Goal: Task Accomplishment & Management: Use online tool/utility

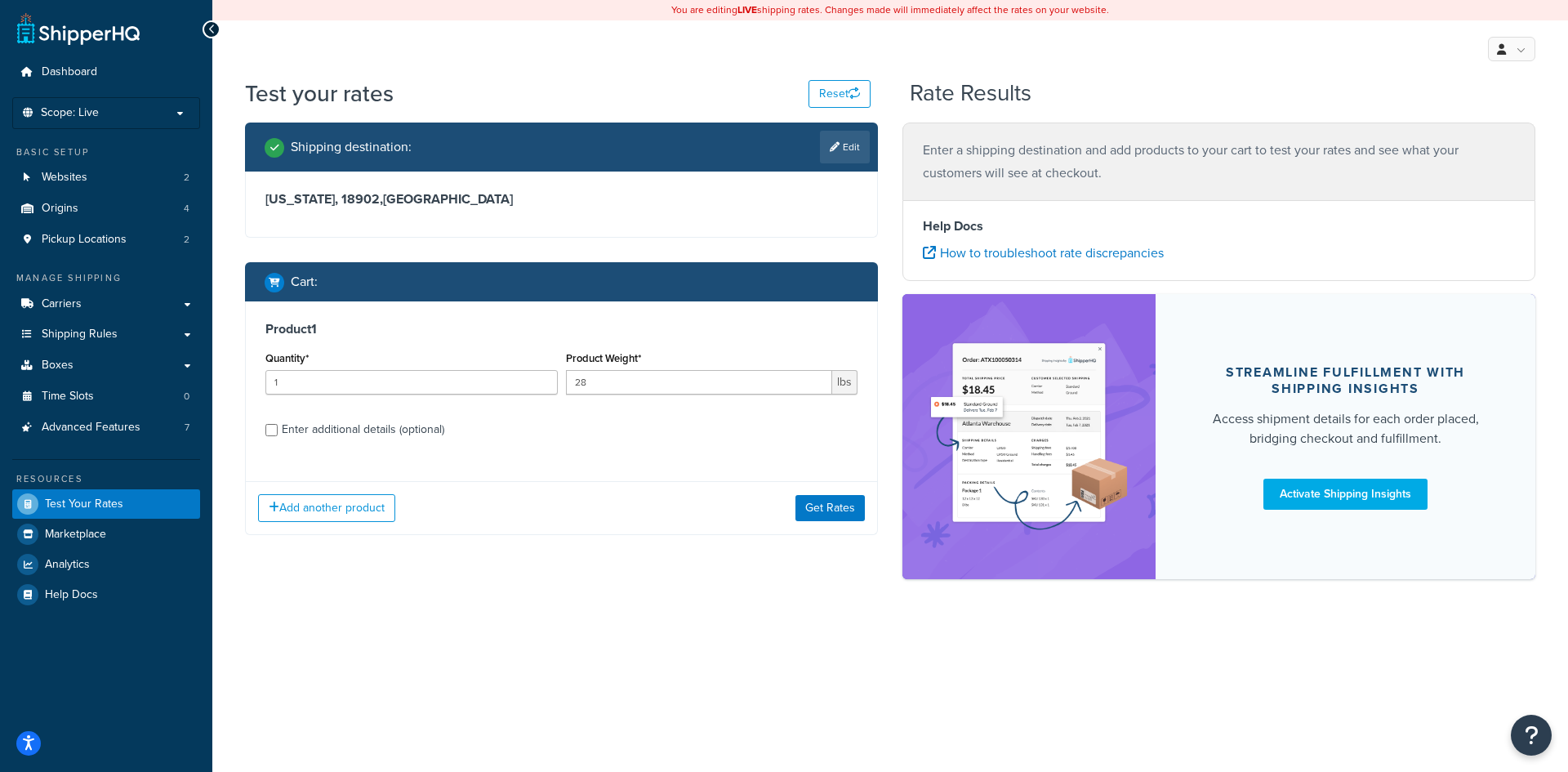
click at [383, 430] on div "Enter additional details (optional)" at bounding box center [362, 429] width 162 height 23
click at [278, 430] on input "Enter additional details (optional)" at bounding box center [271, 430] width 12 height 12
checkbox input "true"
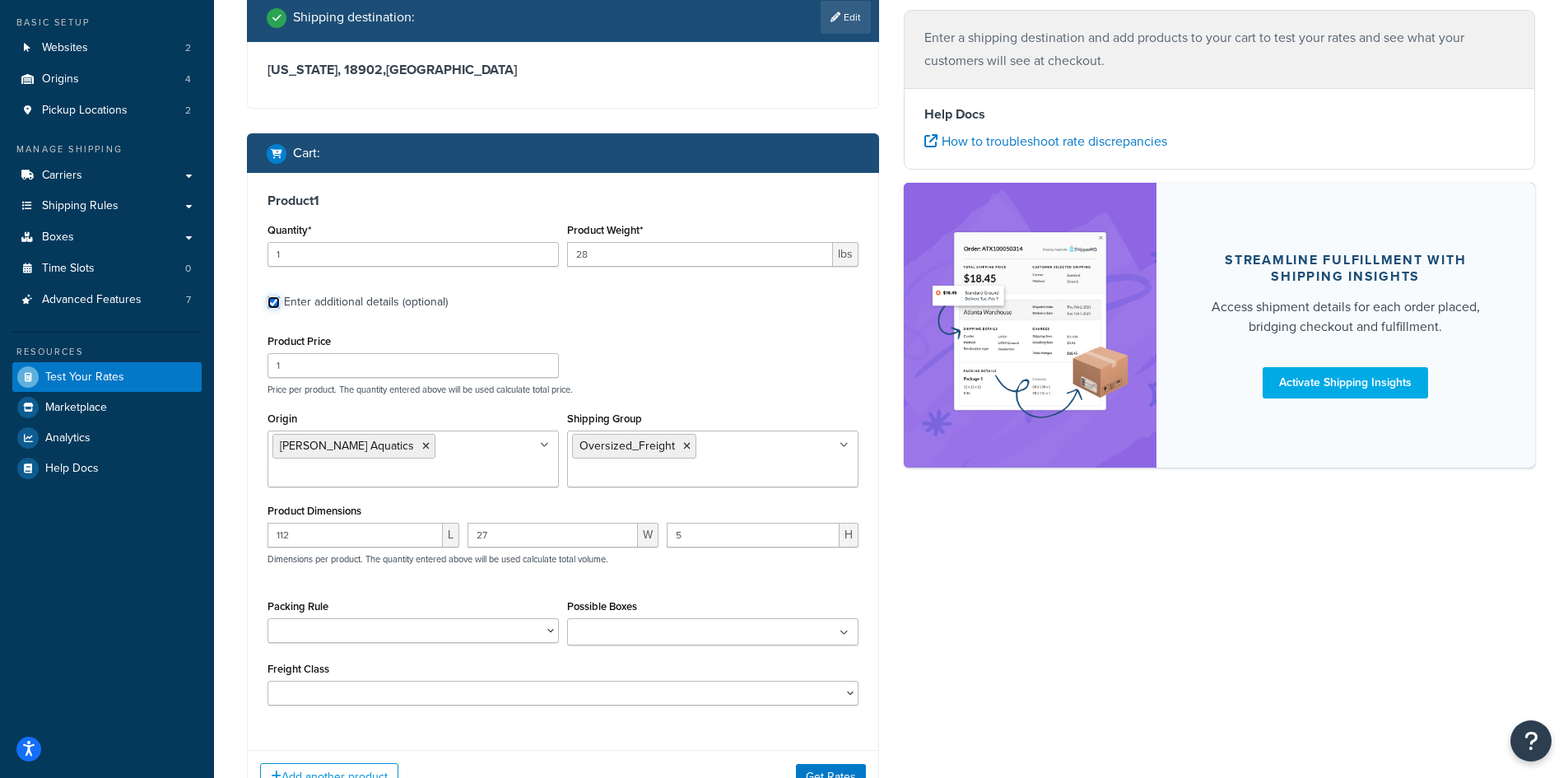
scroll to position [266, 0]
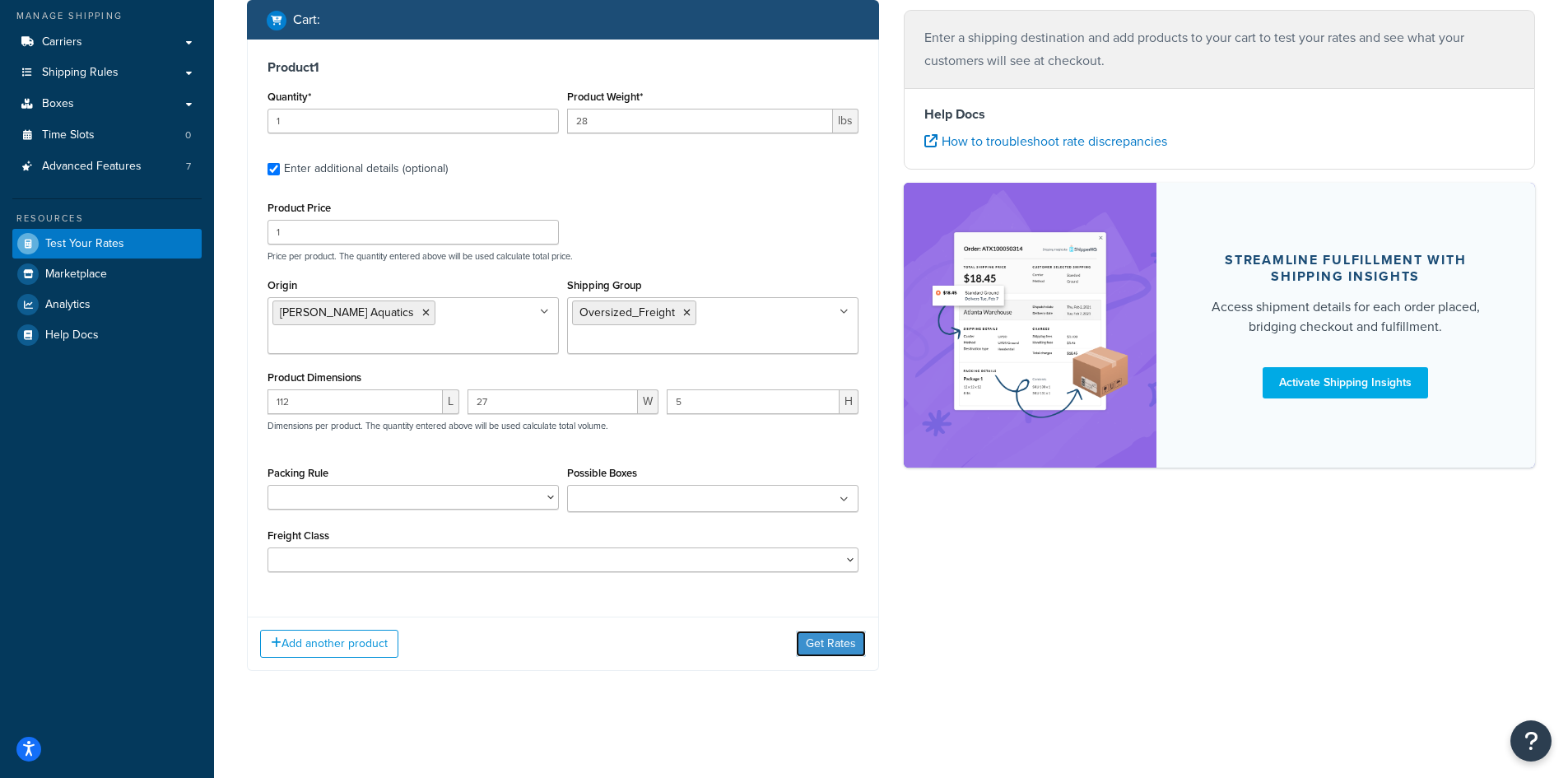
click at [835, 653] on button "Get Rates" at bounding box center [831, 643] width 70 height 26
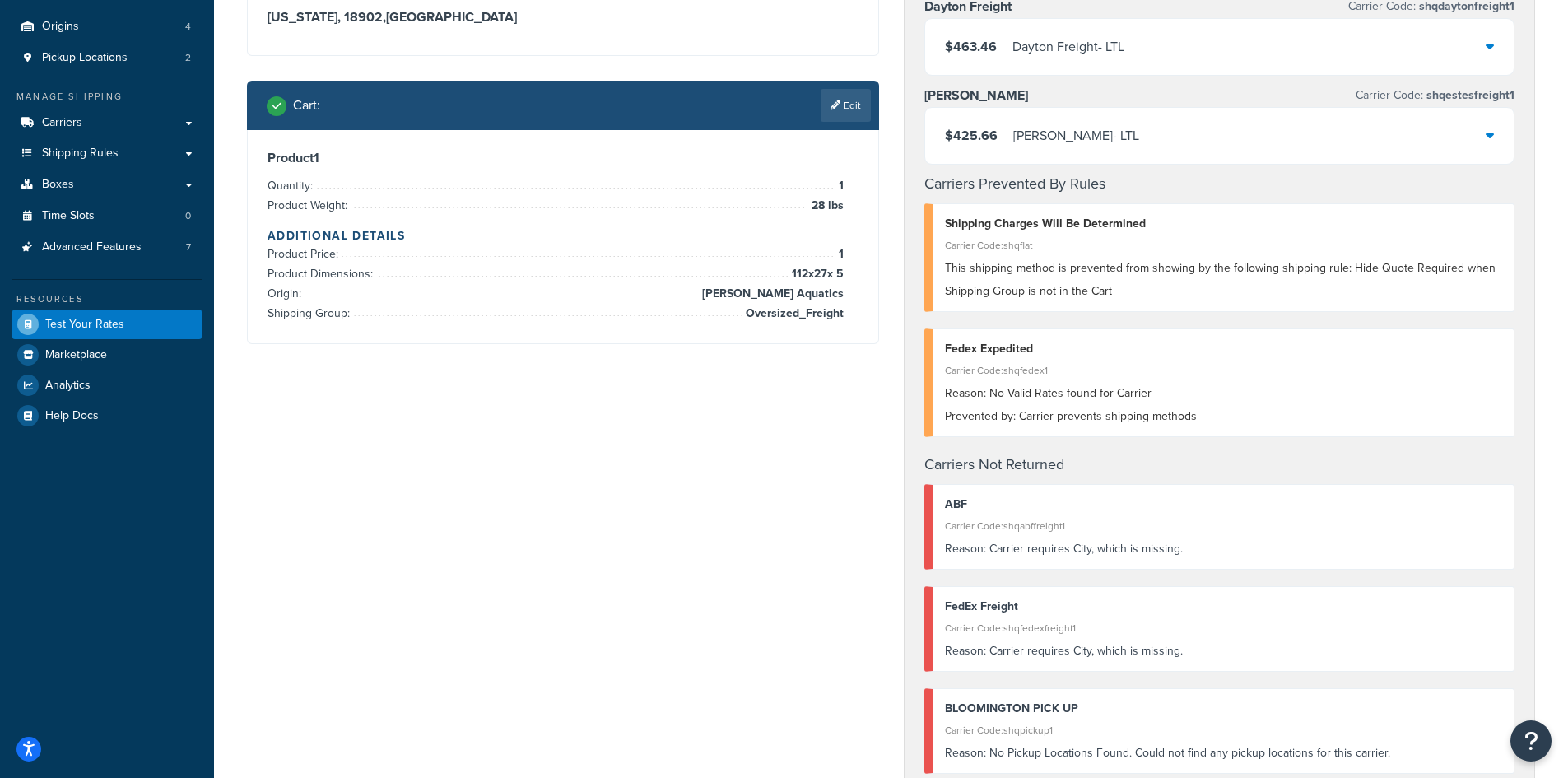
scroll to position [185, 0]
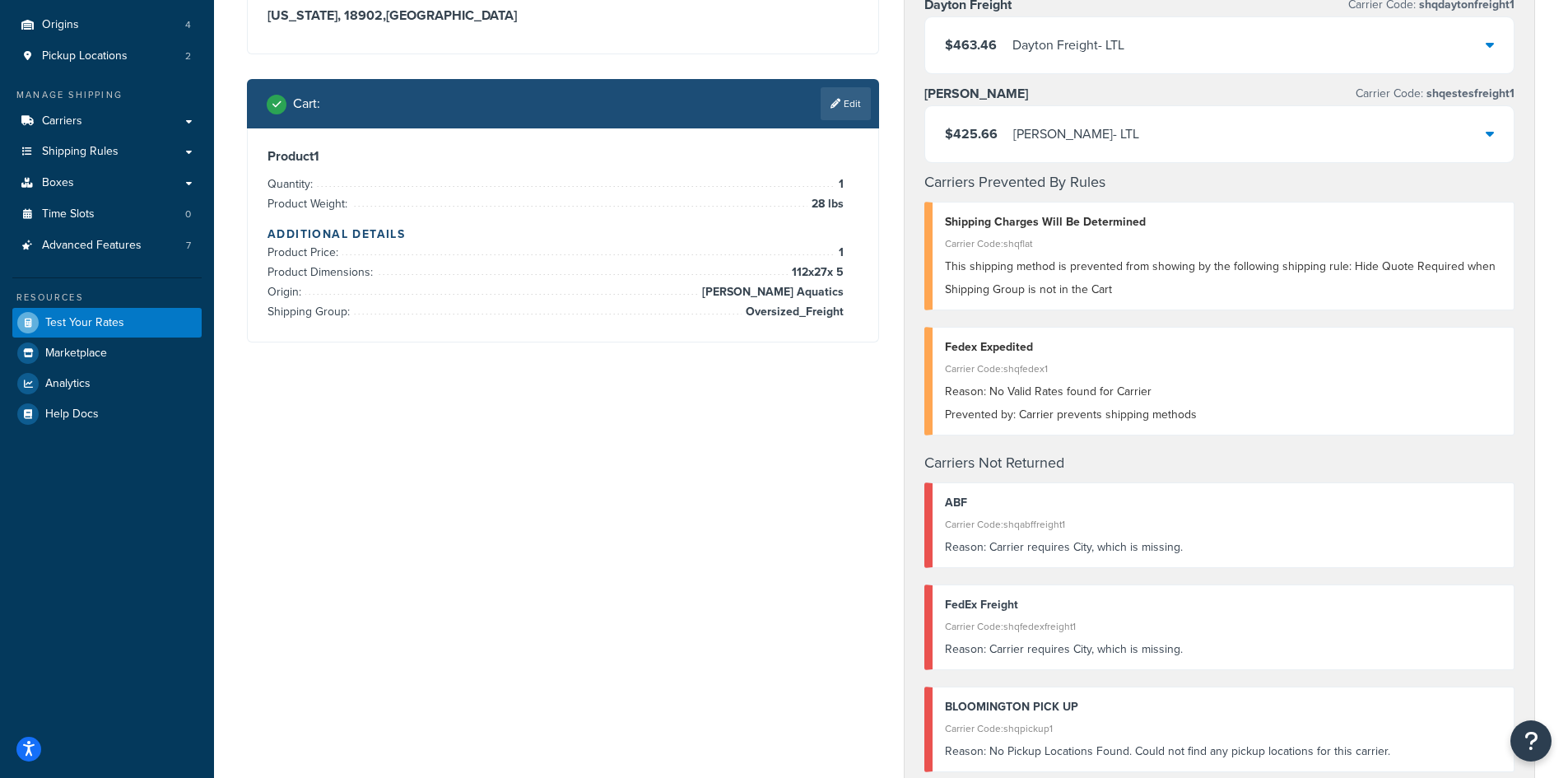
click at [474, 418] on div "Shipping destination : Edit [US_STATE], 18902 , [GEOGRAPHIC_DATA] Cart : Edit P…" at bounding box center [890, 606] width 1313 height 1336
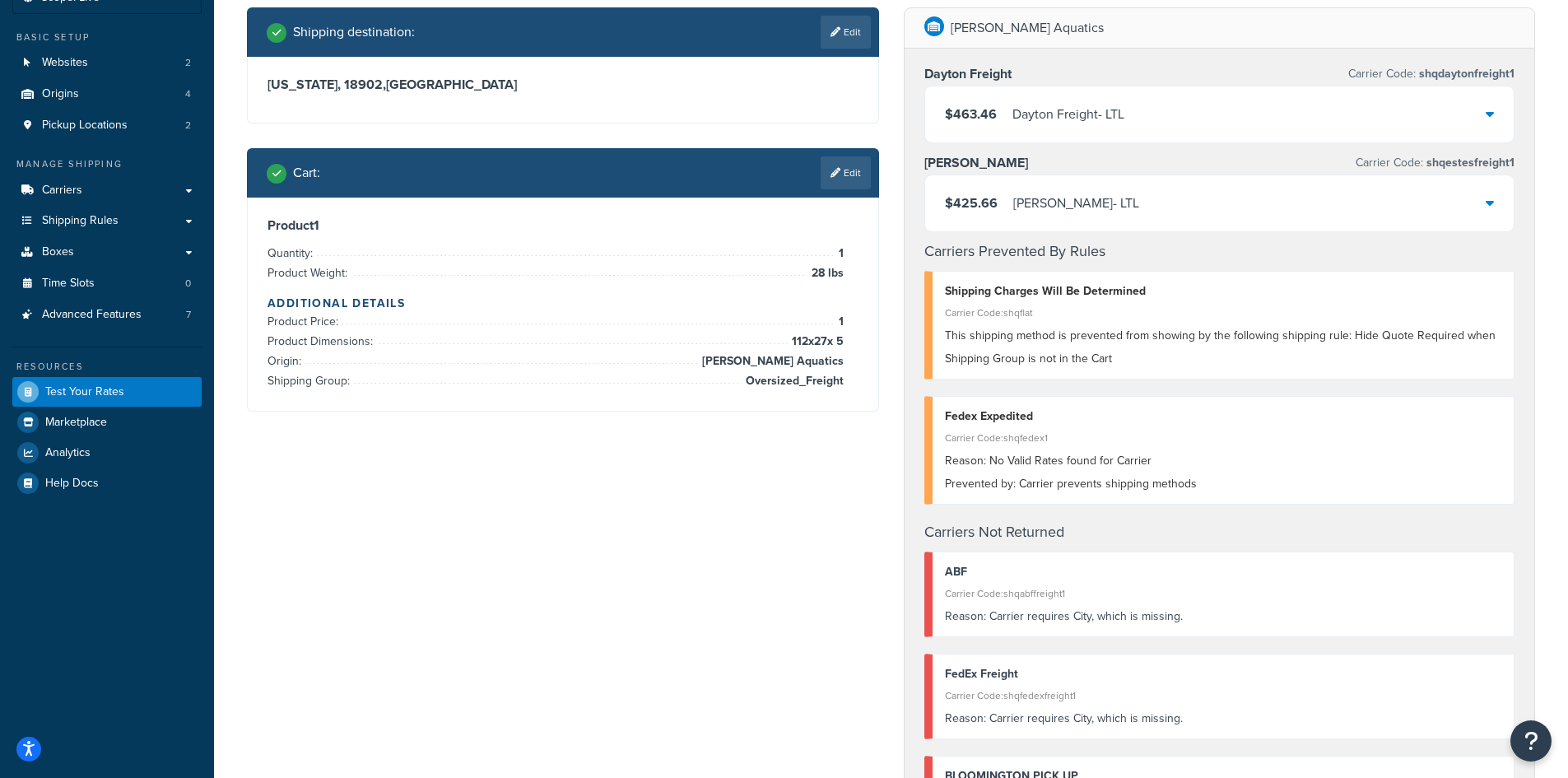
scroll to position [0, 0]
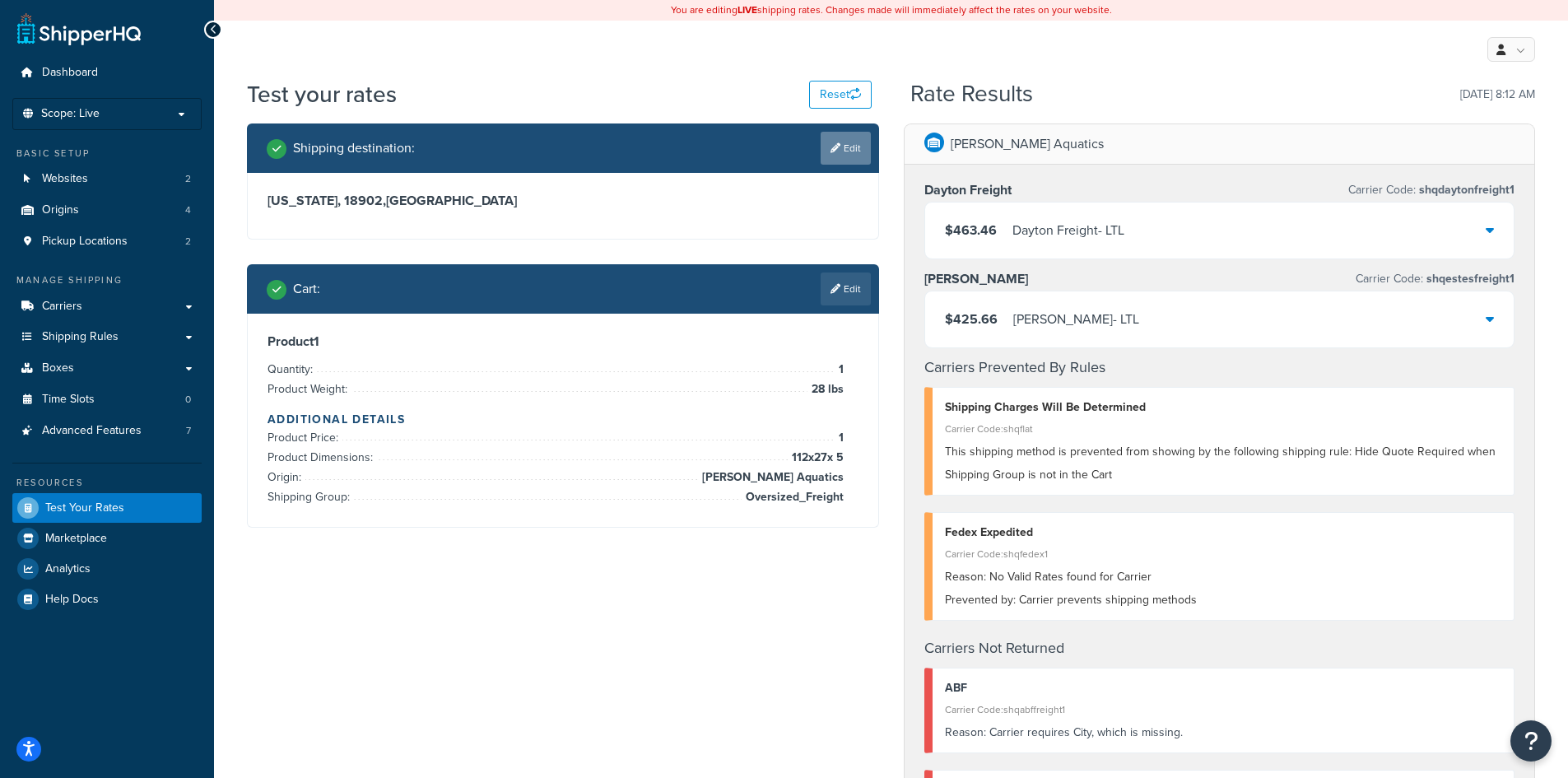
click at [833, 150] on icon at bounding box center [835, 148] width 10 height 10
select select "PA"
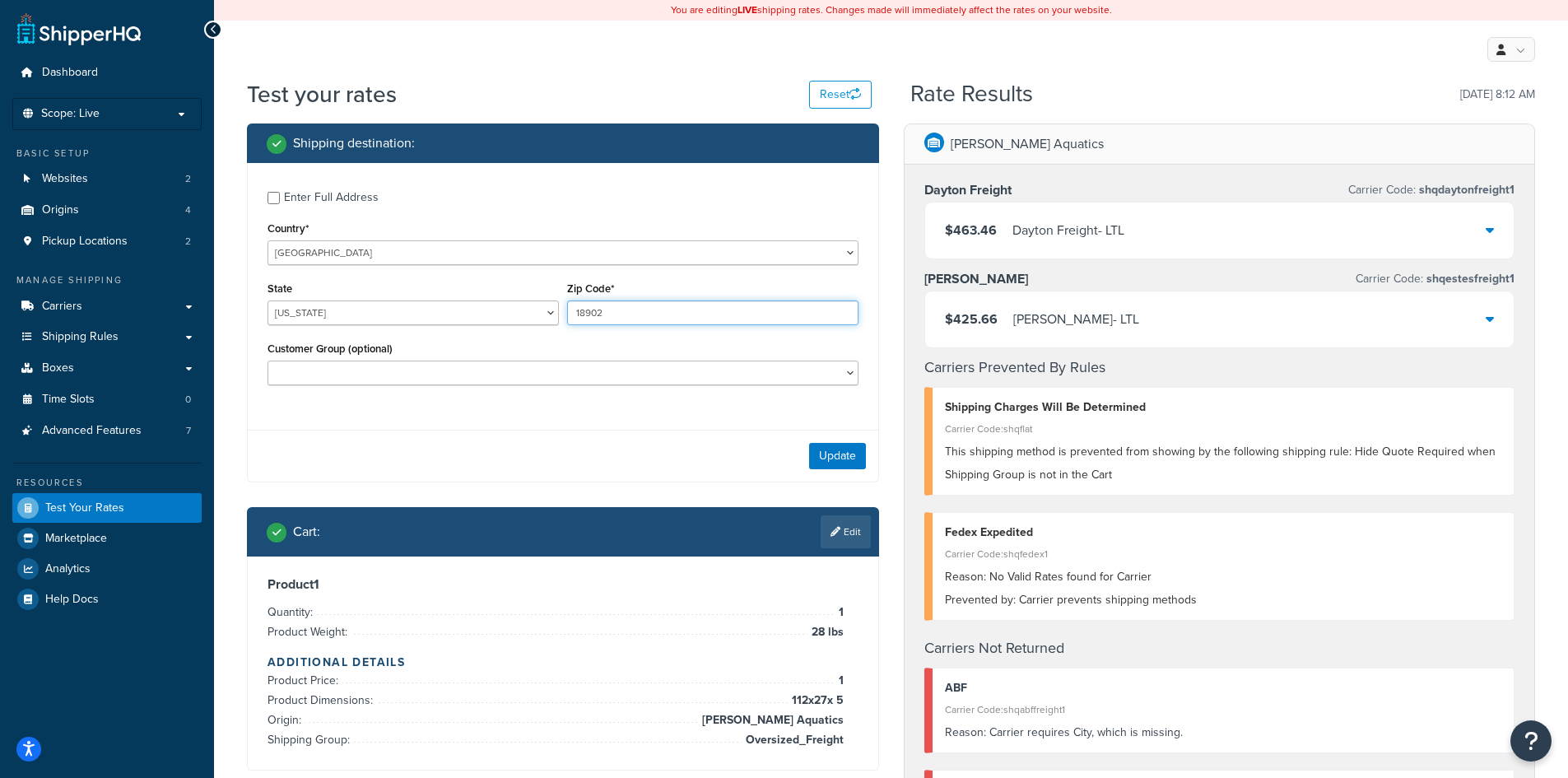
drag, startPoint x: 623, startPoint y: 318, endPoint x: 522, endPoint y: 319, distance: 101.0
click at [522, 319] on div "State [US_STATE] [US_STATE] [US_STATE] [US_STATE] [US_STATE] Armed Forces Ameri…" at bounding box center [563, 308] width 599 height 61
click at [337, 315] on select "[US_STATE] [US_STATE] [US_STATE] [US_STATE] [US_STATE] Armed Forces Americas Ar…" at bounding box center [412, 313] width 291 height 25
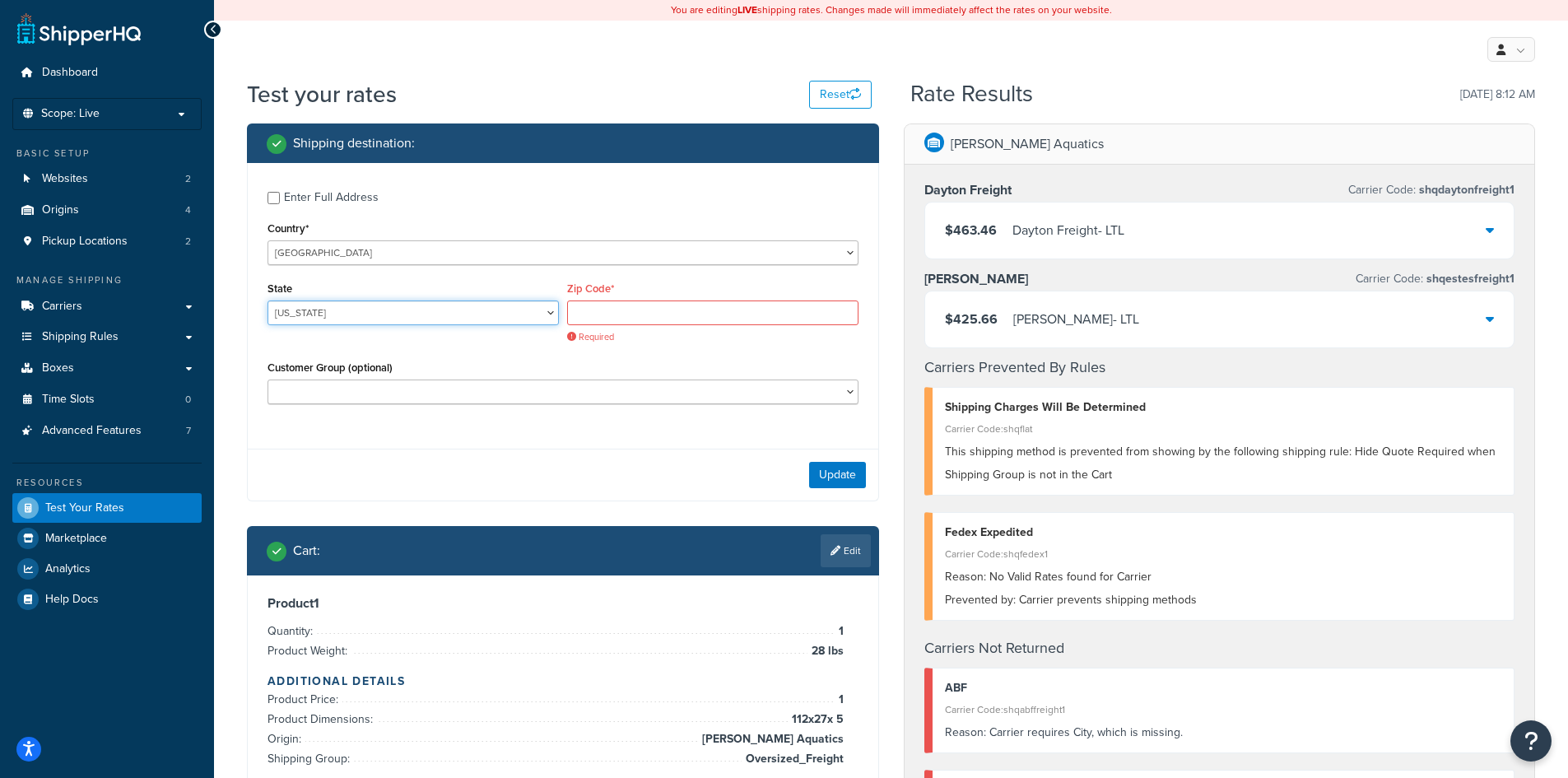
select select "CA"
click at [267, 301] on select "[US_STATE] [US_STATE] [US_STATE] [US_STATE] [US_STATE] Armed Forces Americas Ar…" at bounding box center [412, 313] width 291 height 25
click at [617, 303] on input "Zip Code*" at bounding box center [712, 313] width 291 height 25
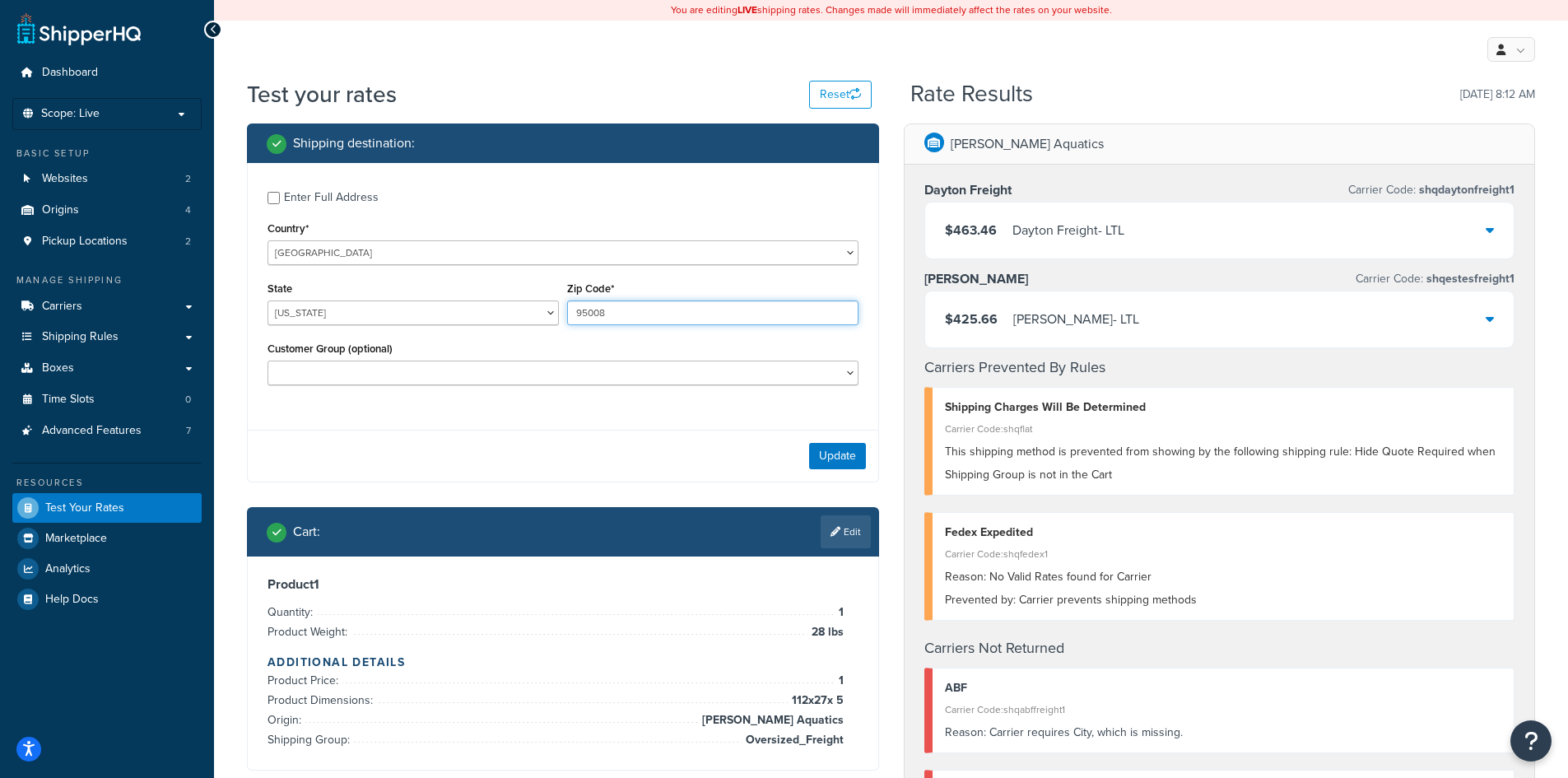
type input "95008"
click at [813, 455] on button "Update" at bounding box center [838, 456] width 57 height 26
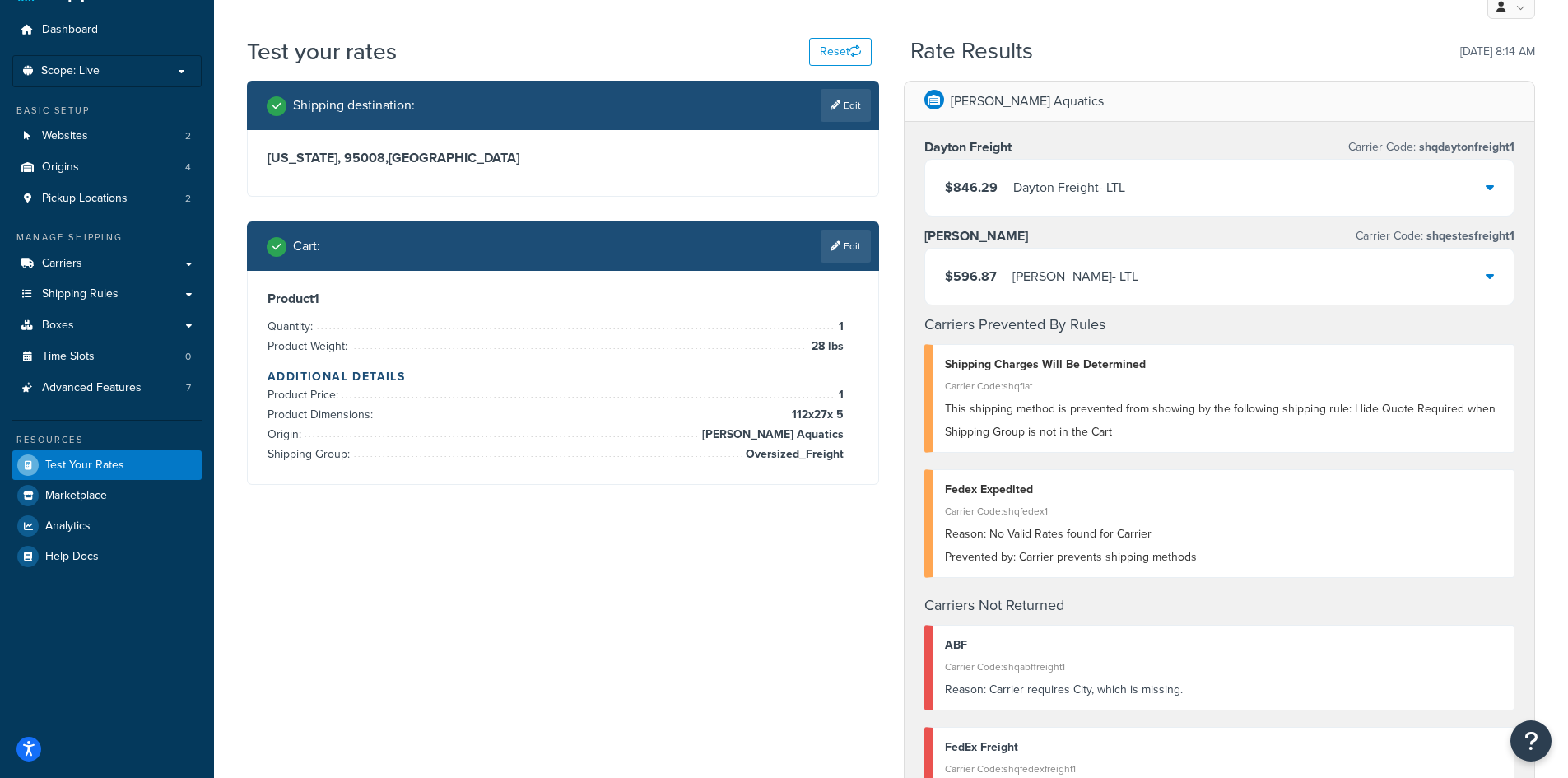
scroll to position [82, 0]
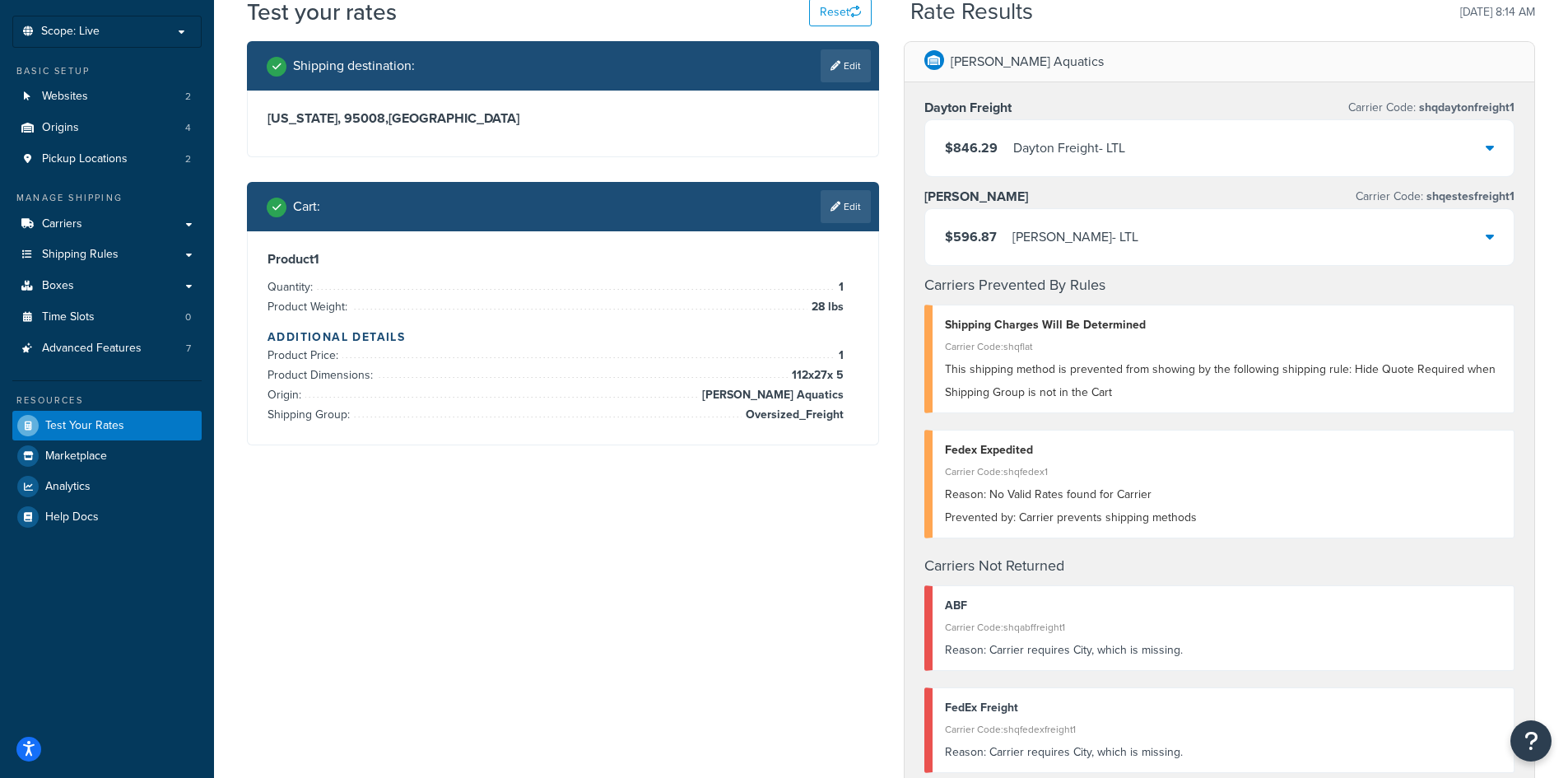
click at [528, 530] on div "Shipping destination : Edit [US_STATE], 95008 , [GEOGRAPHIC_DATA] Cart : Edit P…" at bounding box center [890, 709] width 1313 height 1336
click at [838, 205] on link "Edit" at bounding box center [845, 207] width 50 height 33
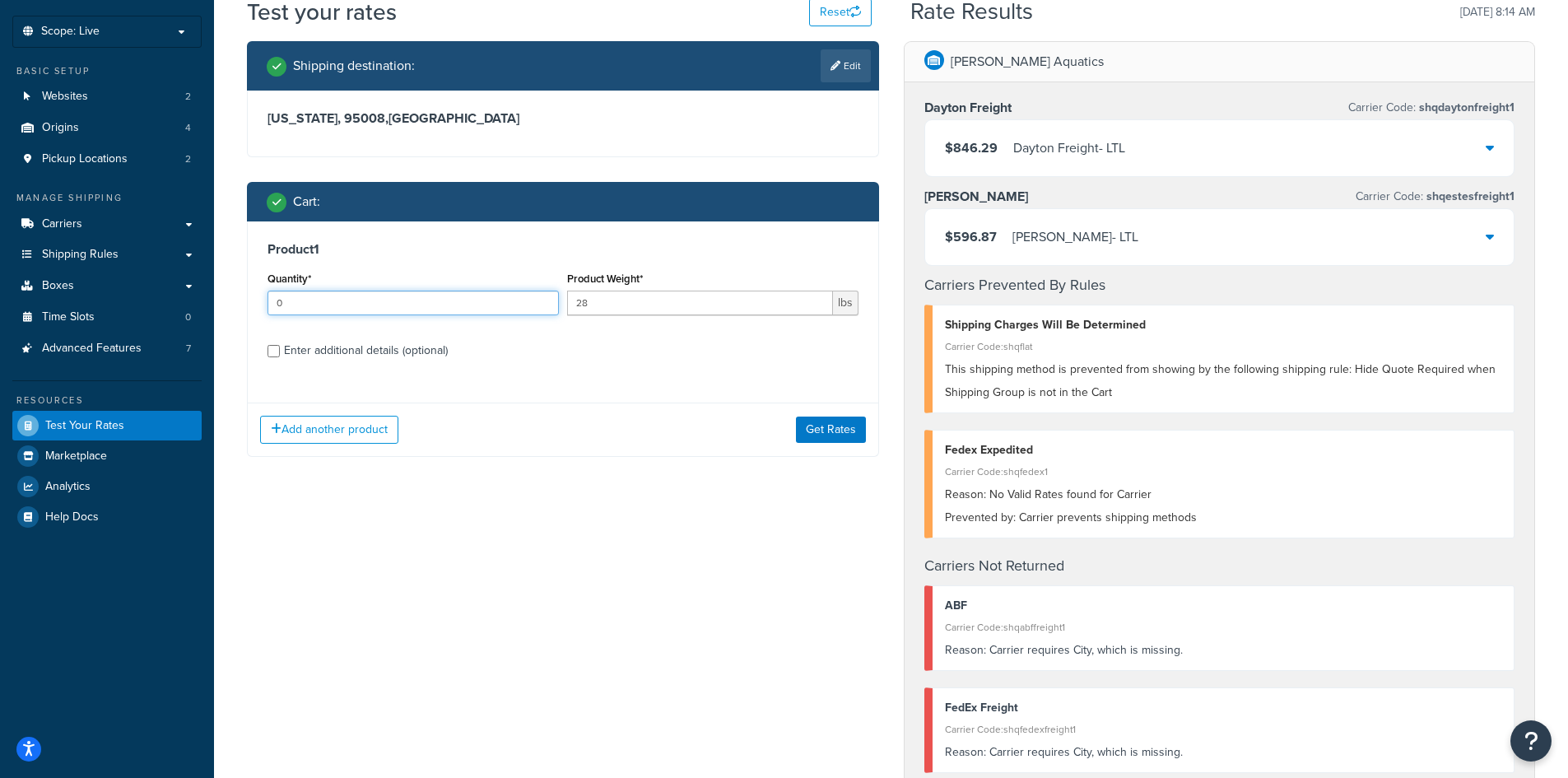
click at [546, 305] on input "0" at bounding box center [412, 303] width 291 height 25
click at [542, 297] on input "1" at bounding box center [412, 303] width 291 height 25
type input "2"
click at [542, 297] on input "2" at bounding box center [412, 303] width 291 height 25
click at [823, 437] on button "Get Rates" at bounding box center [831, 430] width 70 height 26
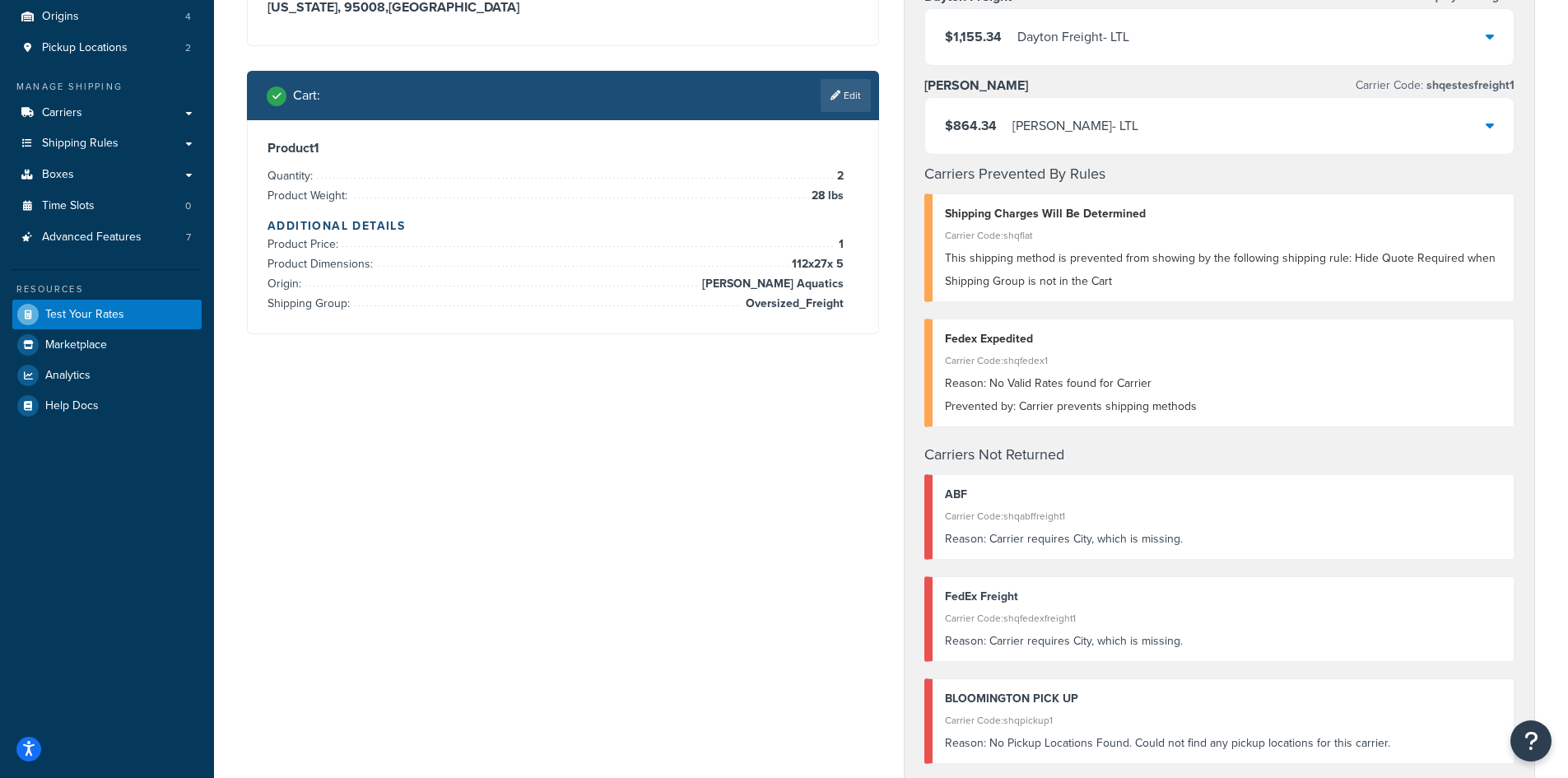
scroll to position [164, 0]
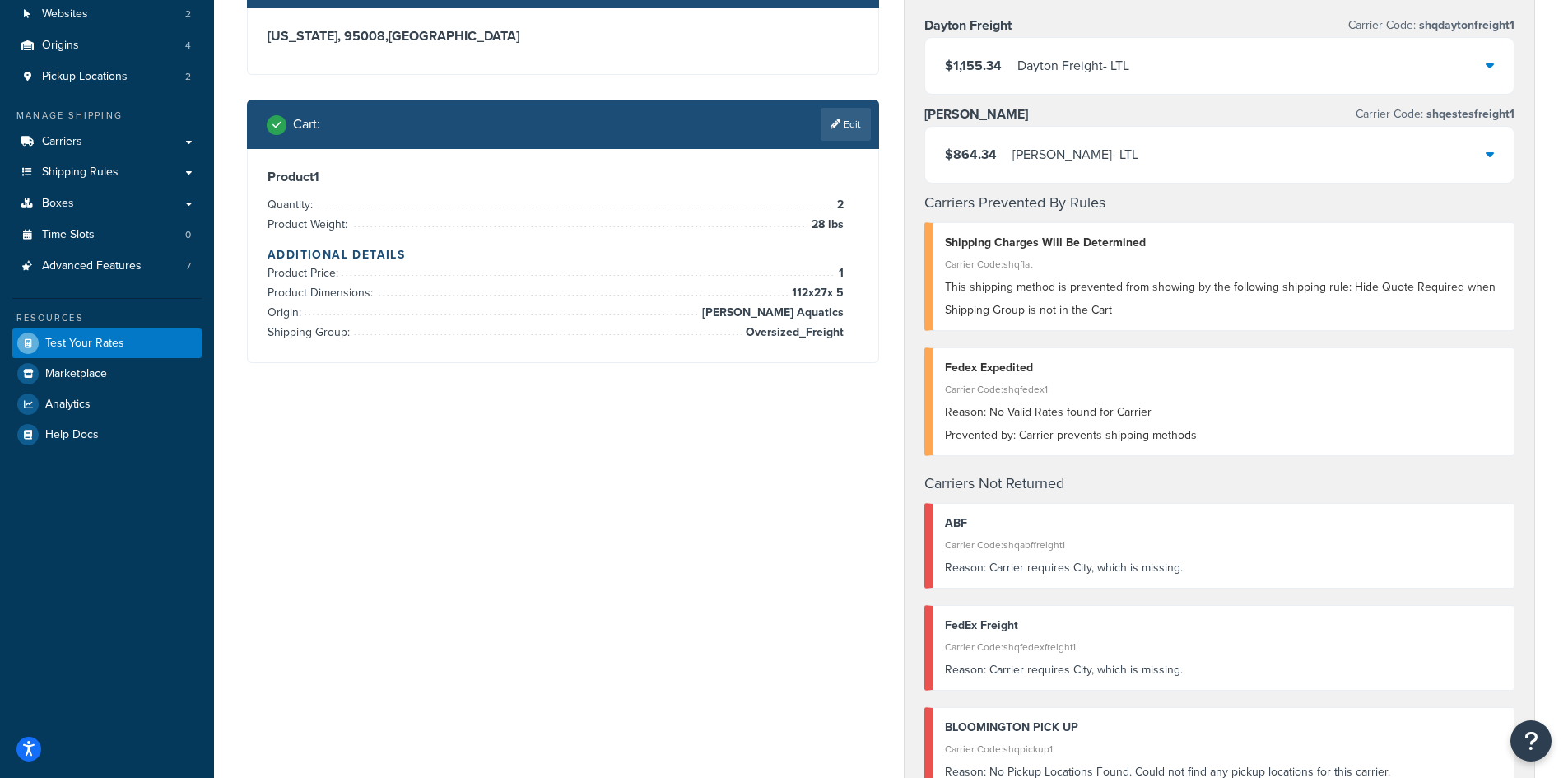
click at [642, 526] on div "Shipping destination : Edit [US_STATE], 95008 , [GEOGRAPHIC_DATA] Cart : Edit P…" at bounding box center [890, 626] width 1313 height 1336
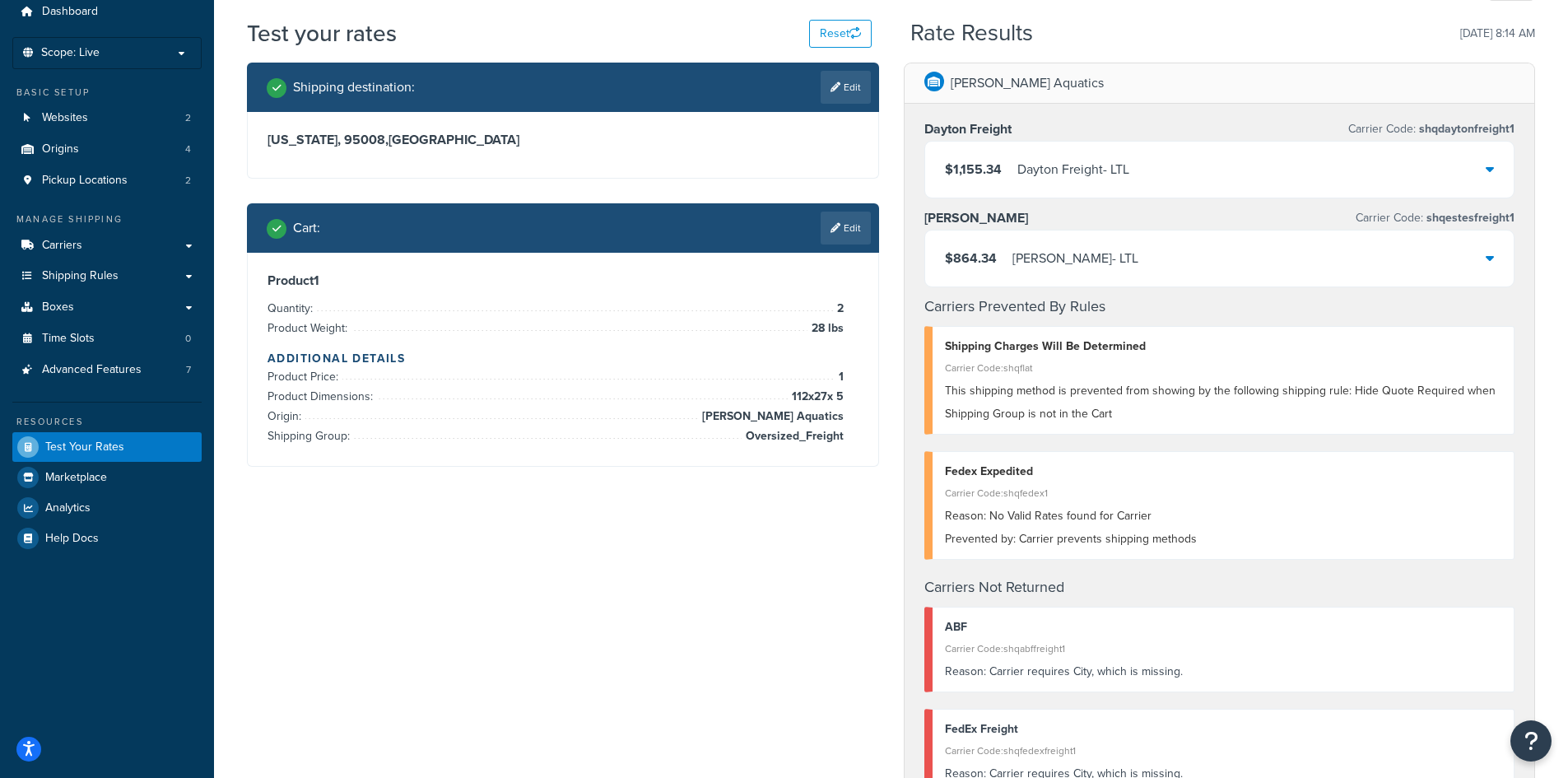
scroll to position [0, 0]
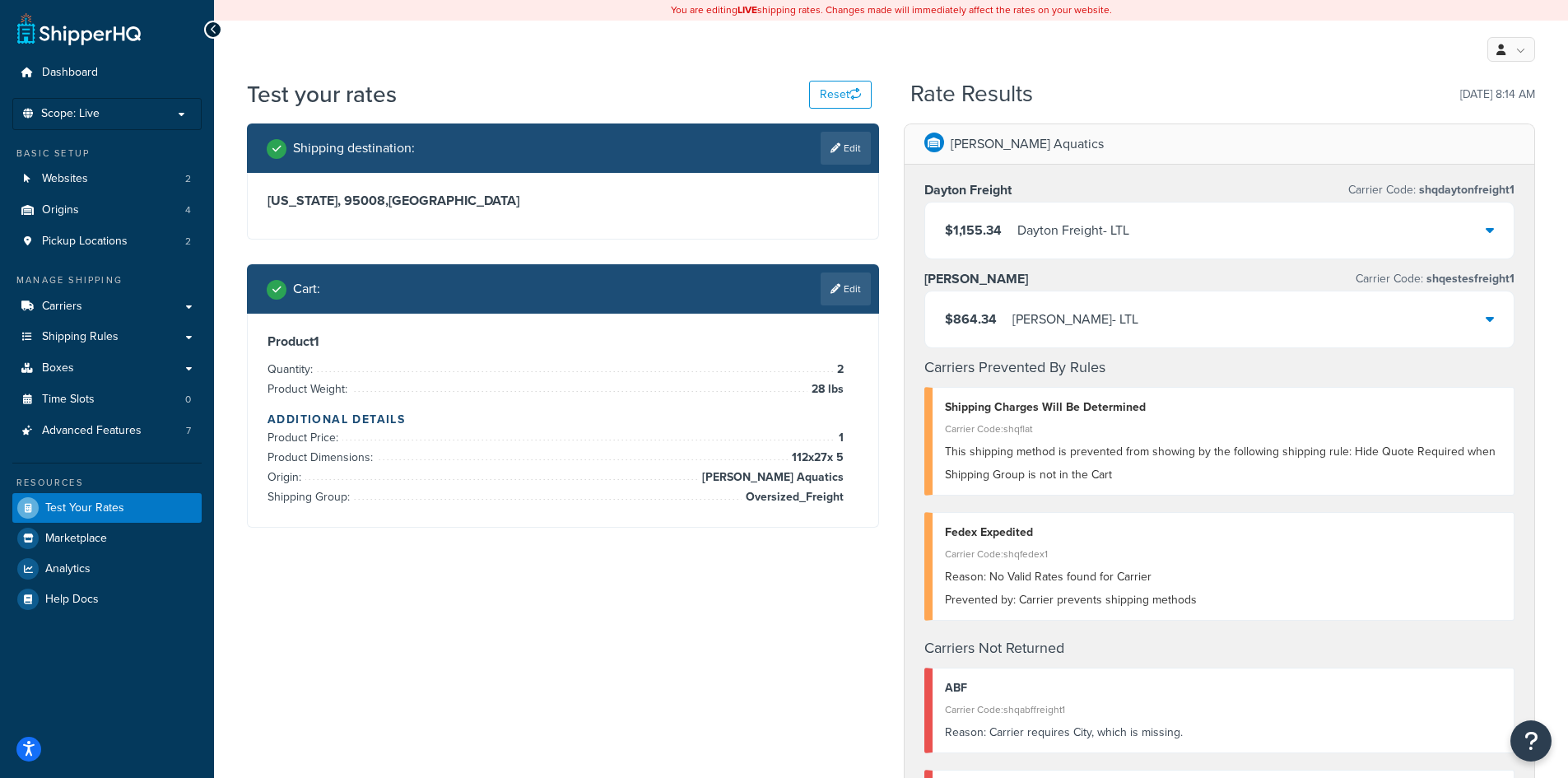
click at [839, 290] on link "Edit" at bounding box center [845, 289] width 50 height 33
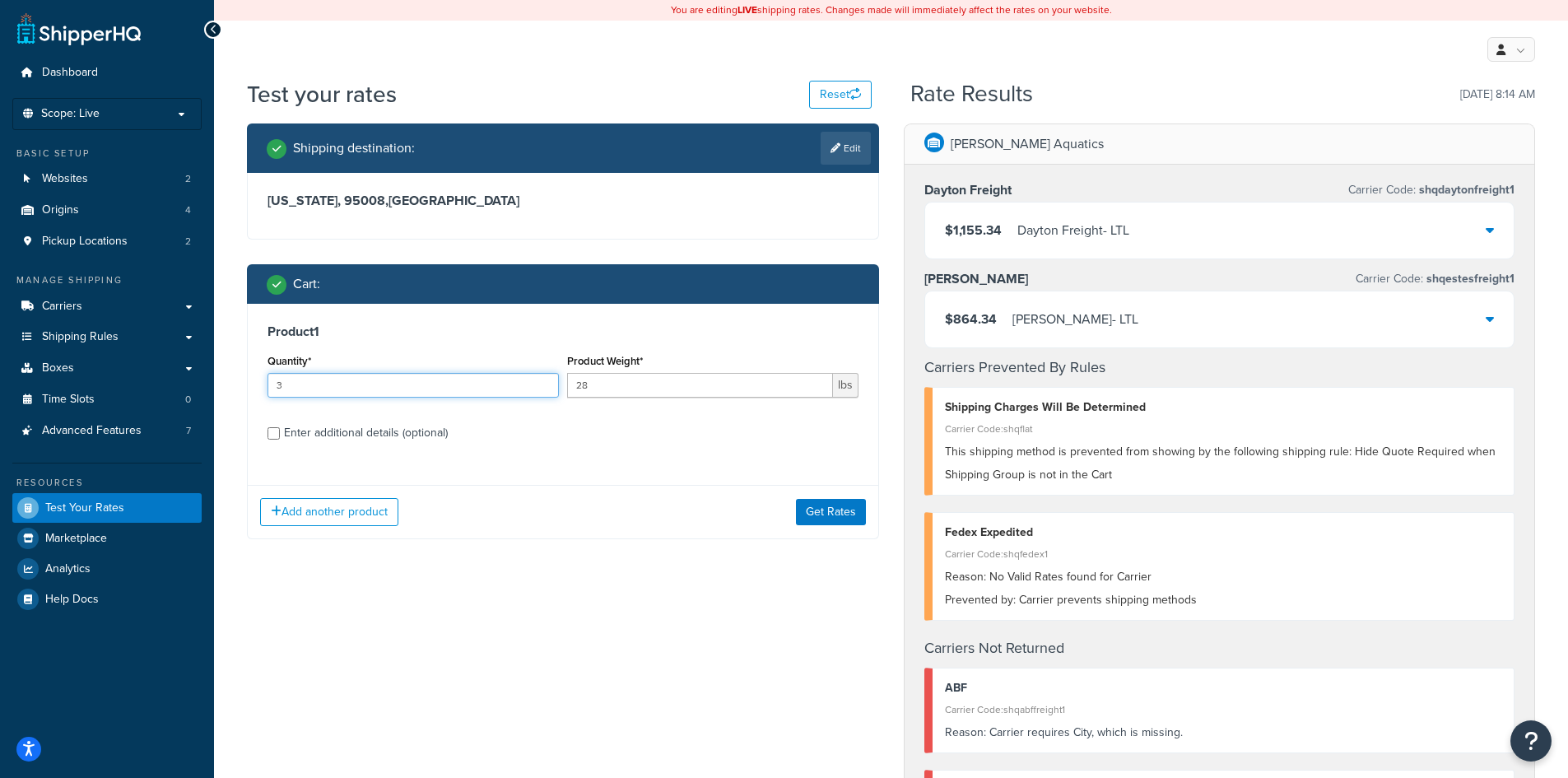
click at [545, 383] on input "3" at bounding box center [412, 385] width 291 height 25
click at [545, 383] on input "4" at bounding box center [412, 385] width 291 height 25
type input "5"
click at [545, 383] on input "5" at bounding box center [412, 385] width 291 height 25
click at [814, 506] on button "Get Rates" at bounding box center [831, 512] width 70 height 26
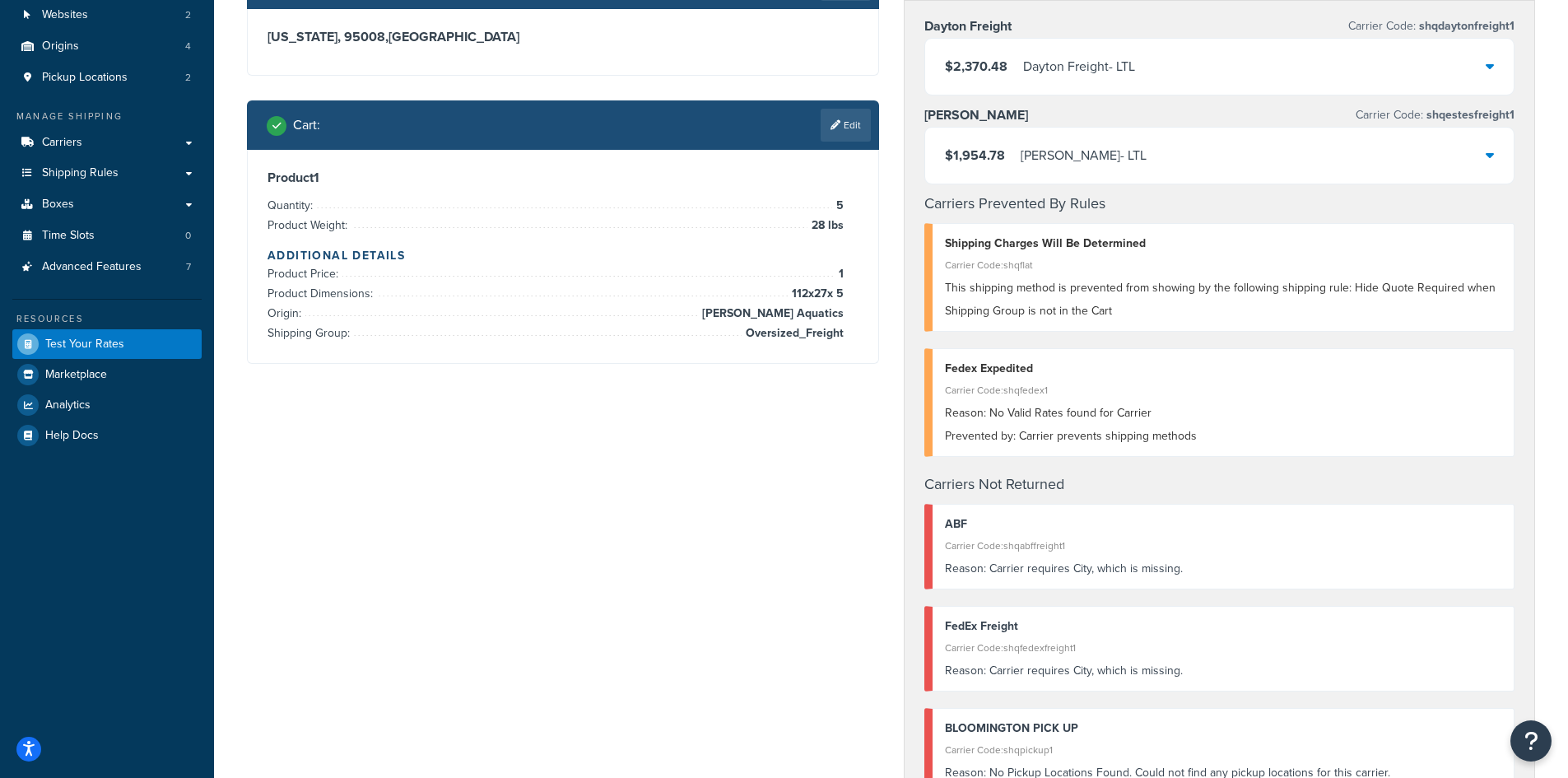
scroll to position [164, 0]
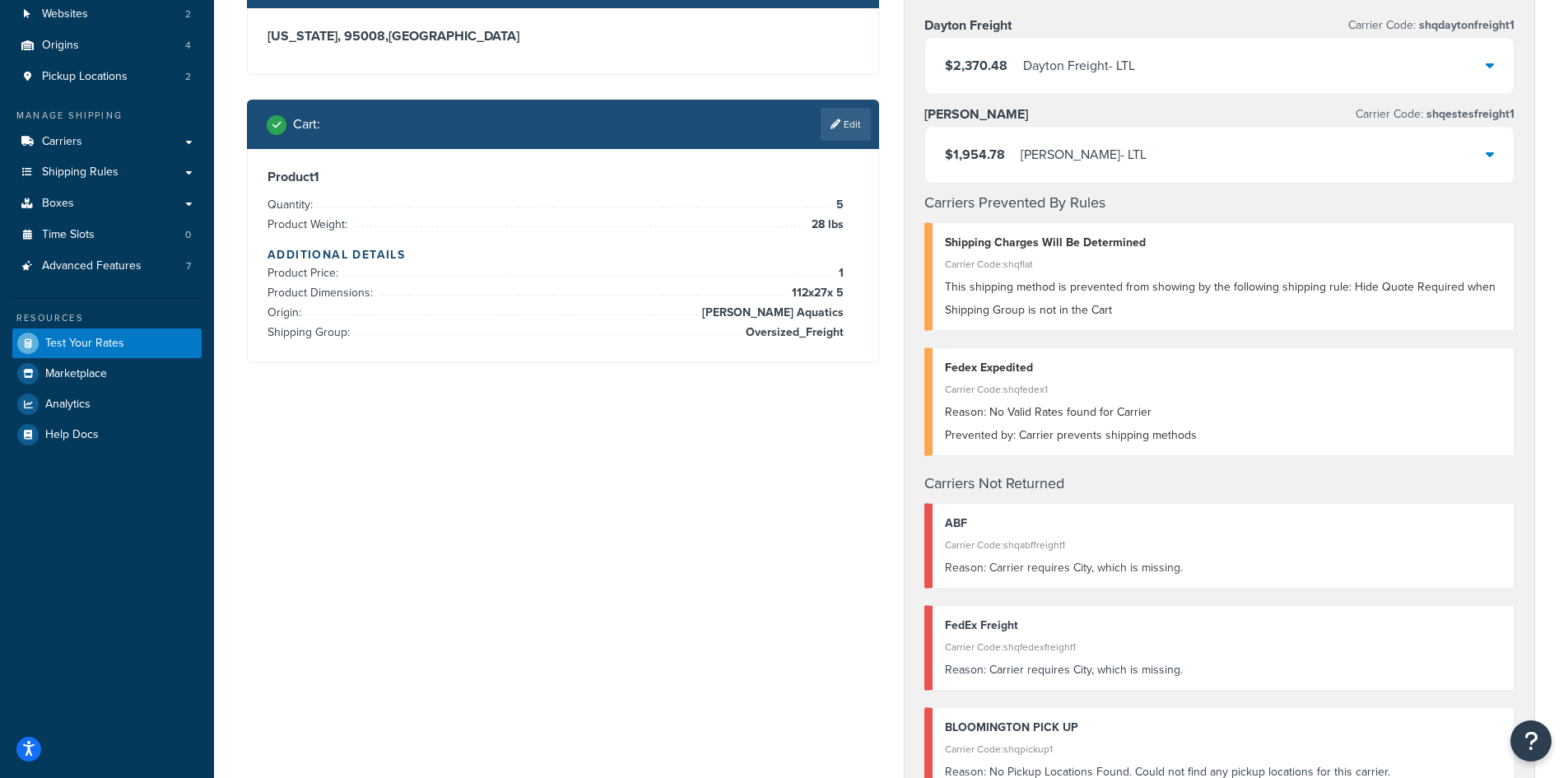
click at [693, 531] on div "Shipping destination : Edit [US_STATE], 95008 , [GEOGRAPHIC_DATA] Cart : Edit P…" at bounding box center [890, 626] width 1313 height 1336
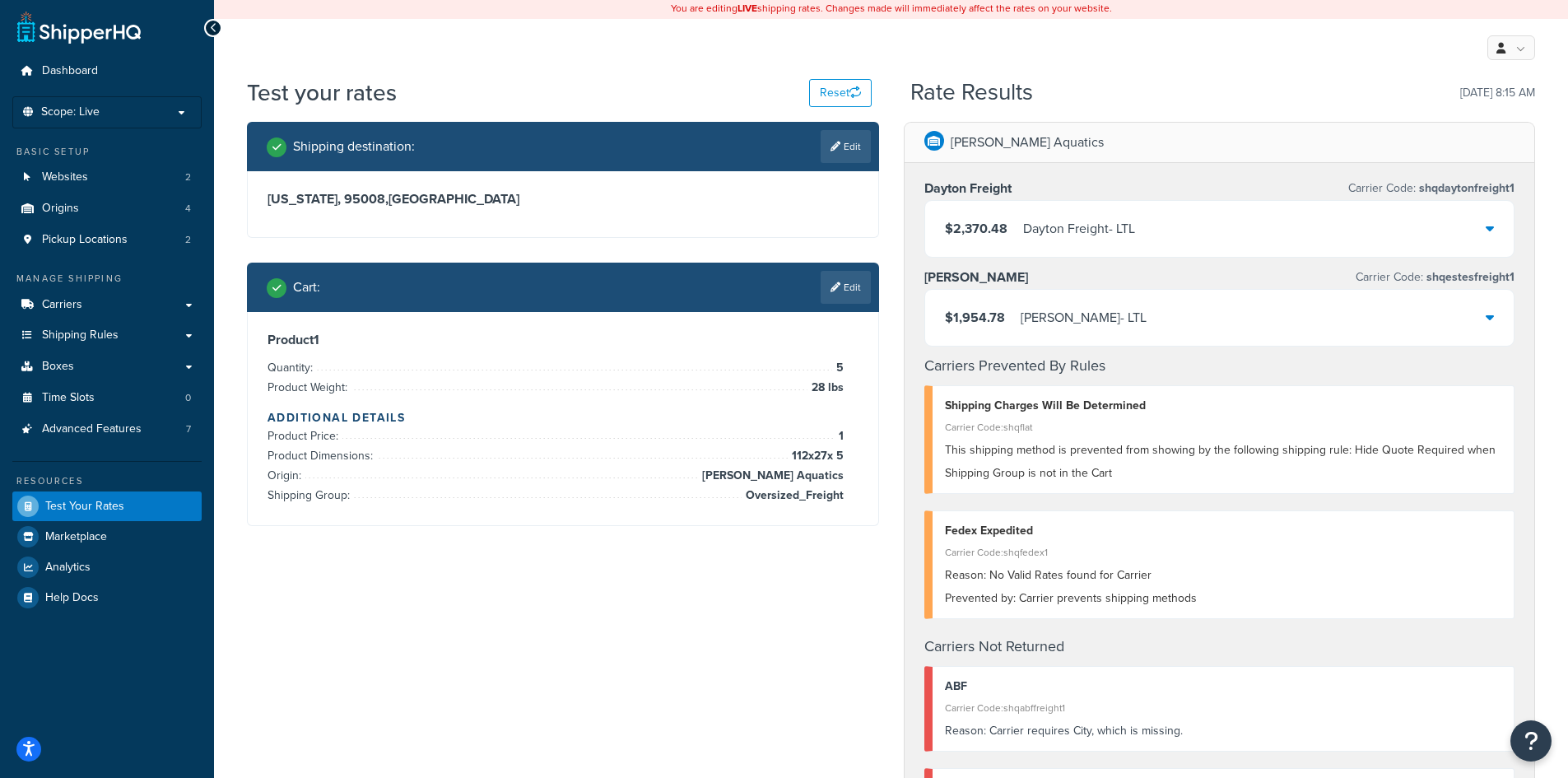
scroll to position [0, 0]
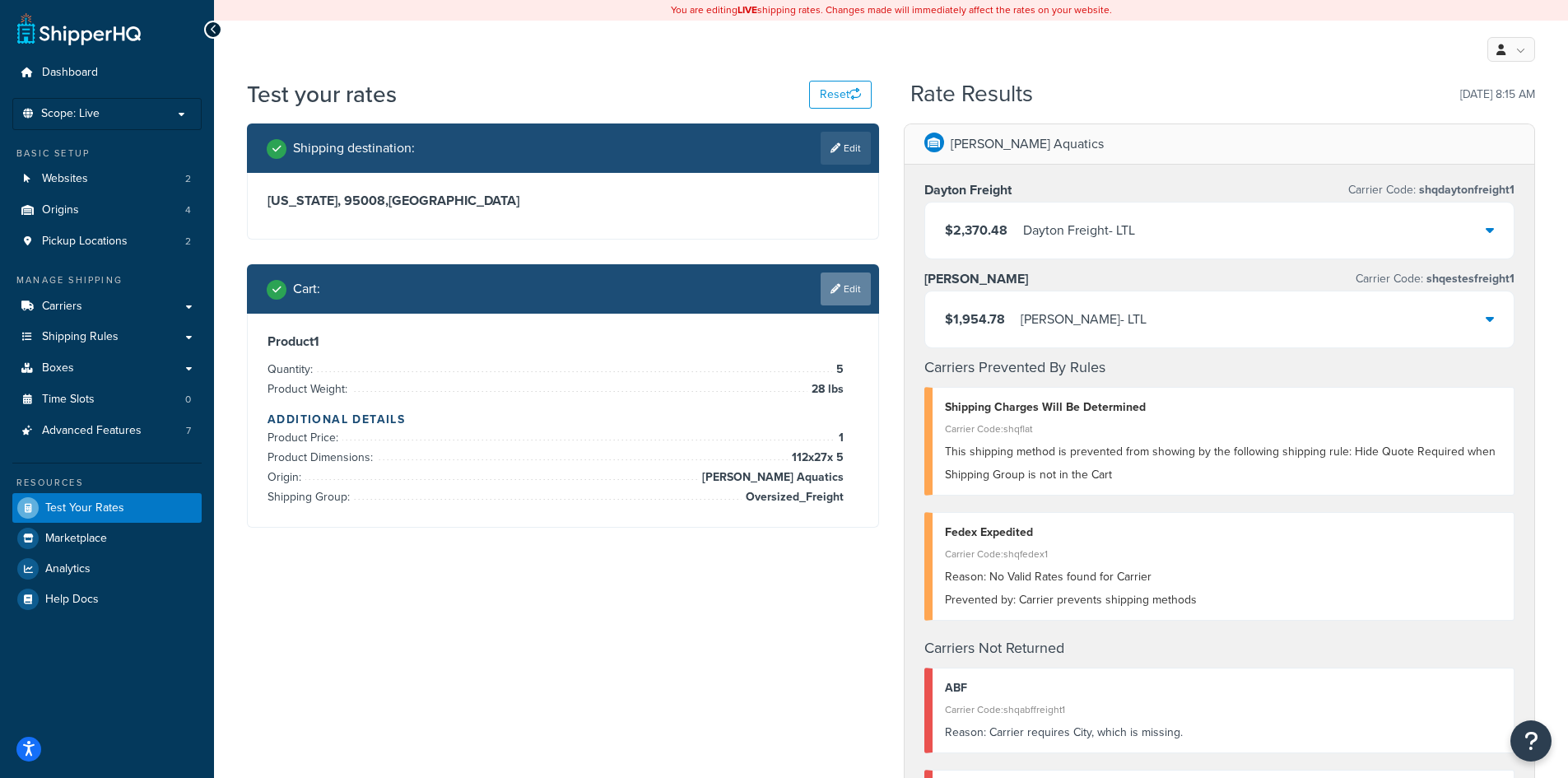
click at [838, 282] on link "Edit" at bounding box center [845, 289] width 50 height 33
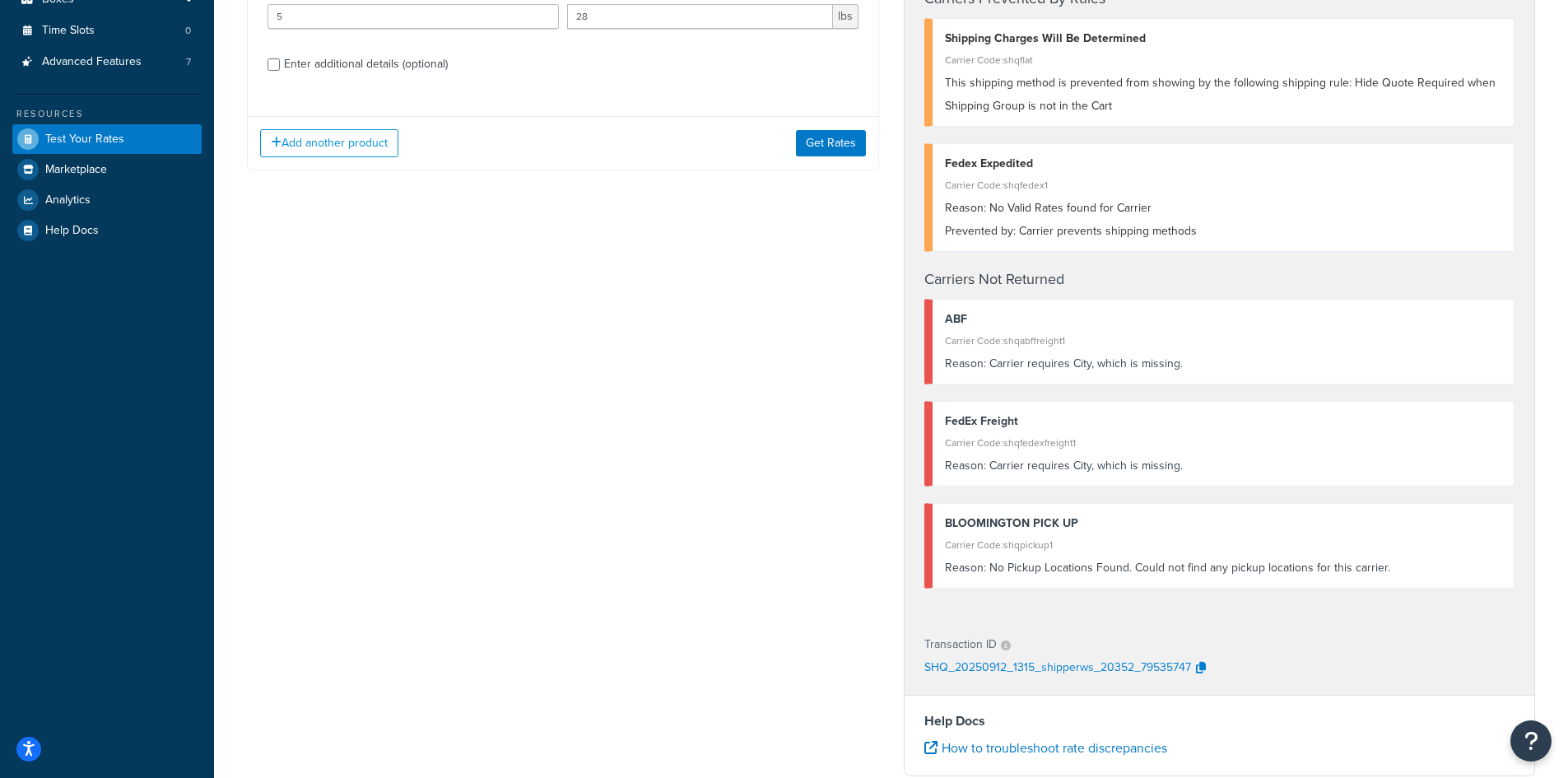
scroll to position [329, 0]
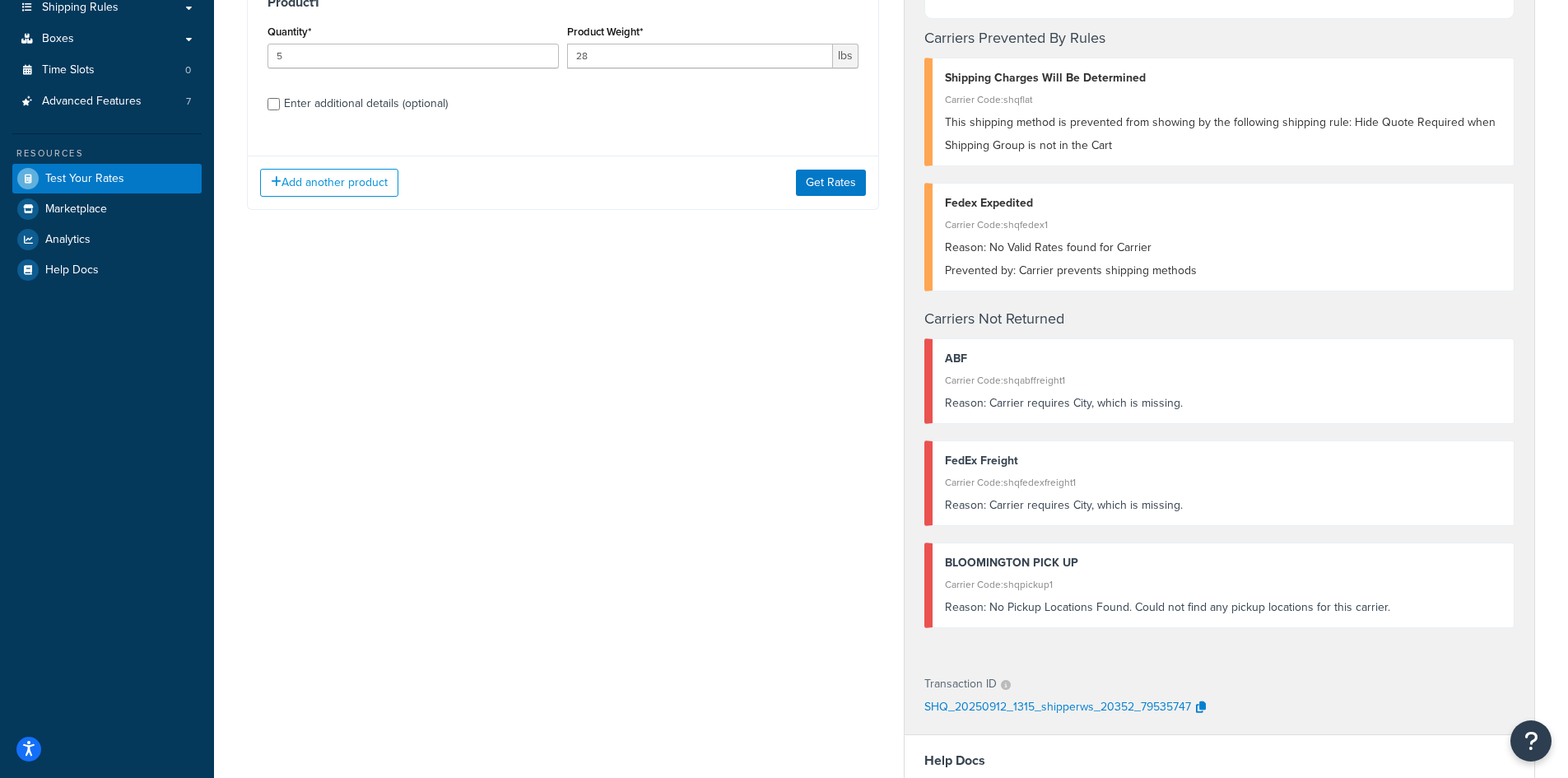
click at [389, 97] on div "Enter additional details (optional)" at bounding box center [365, 104] width 163 height 23
click at [280, 98] on input "Enter additional details (optional)" at bounding box center [273, 104] width 12 height 12
checkbox input "true"
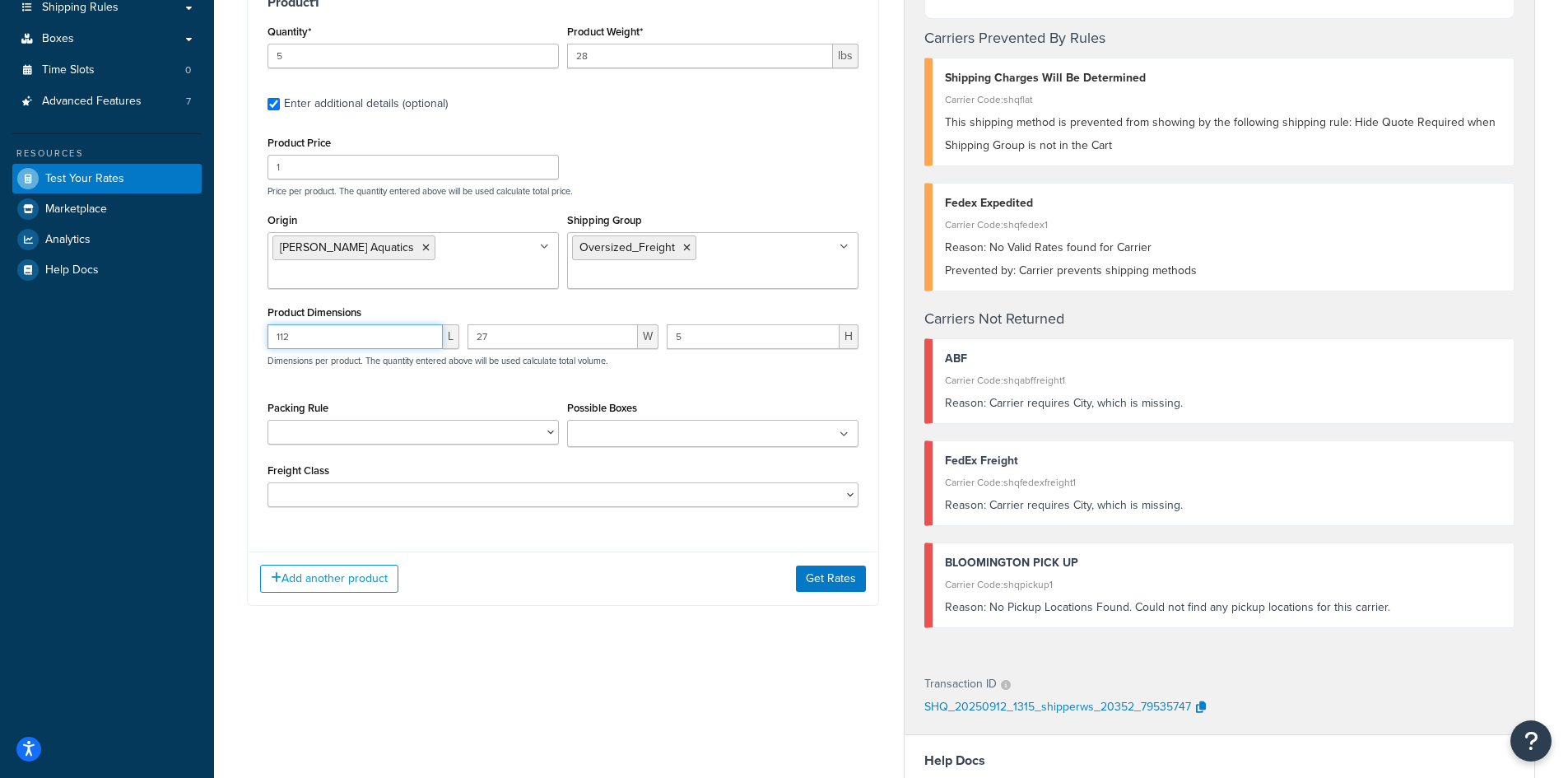
click at [327, 335] on input "112" at bounding box center [354, 336] width 175 height 25
type input "1"
type input "46"
click at [545, 337] on input "27" at bounding box center [553, 336] width 171 height 25
type input "2"
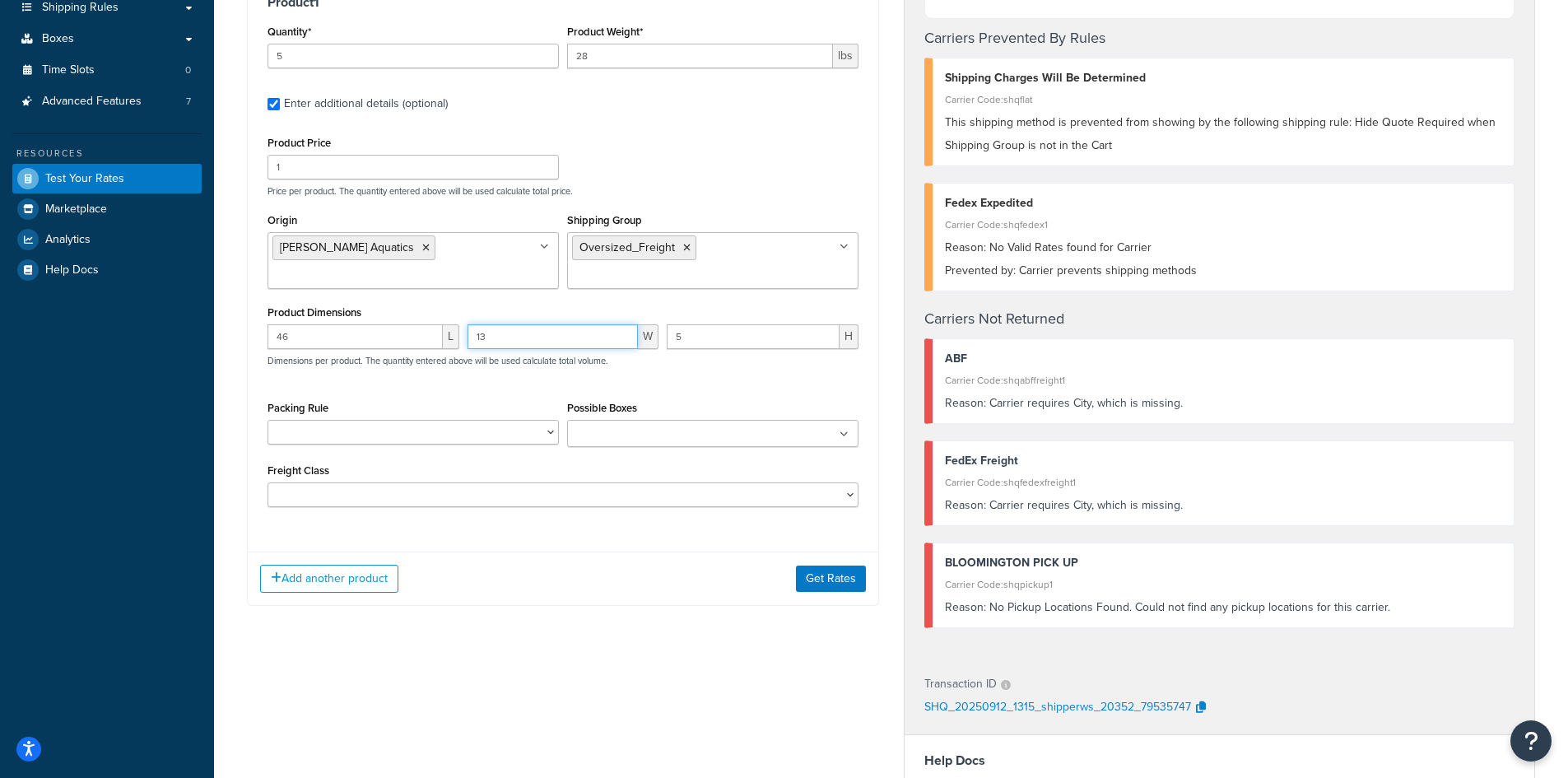
type input "13"
click at [759, 344] on input "5" at bounding box center [753, 336] width 173 height 25
type input "52"
click at [614, 65] on input "28" at bounding box center [700, 55] width 266 height 25
type input "2"
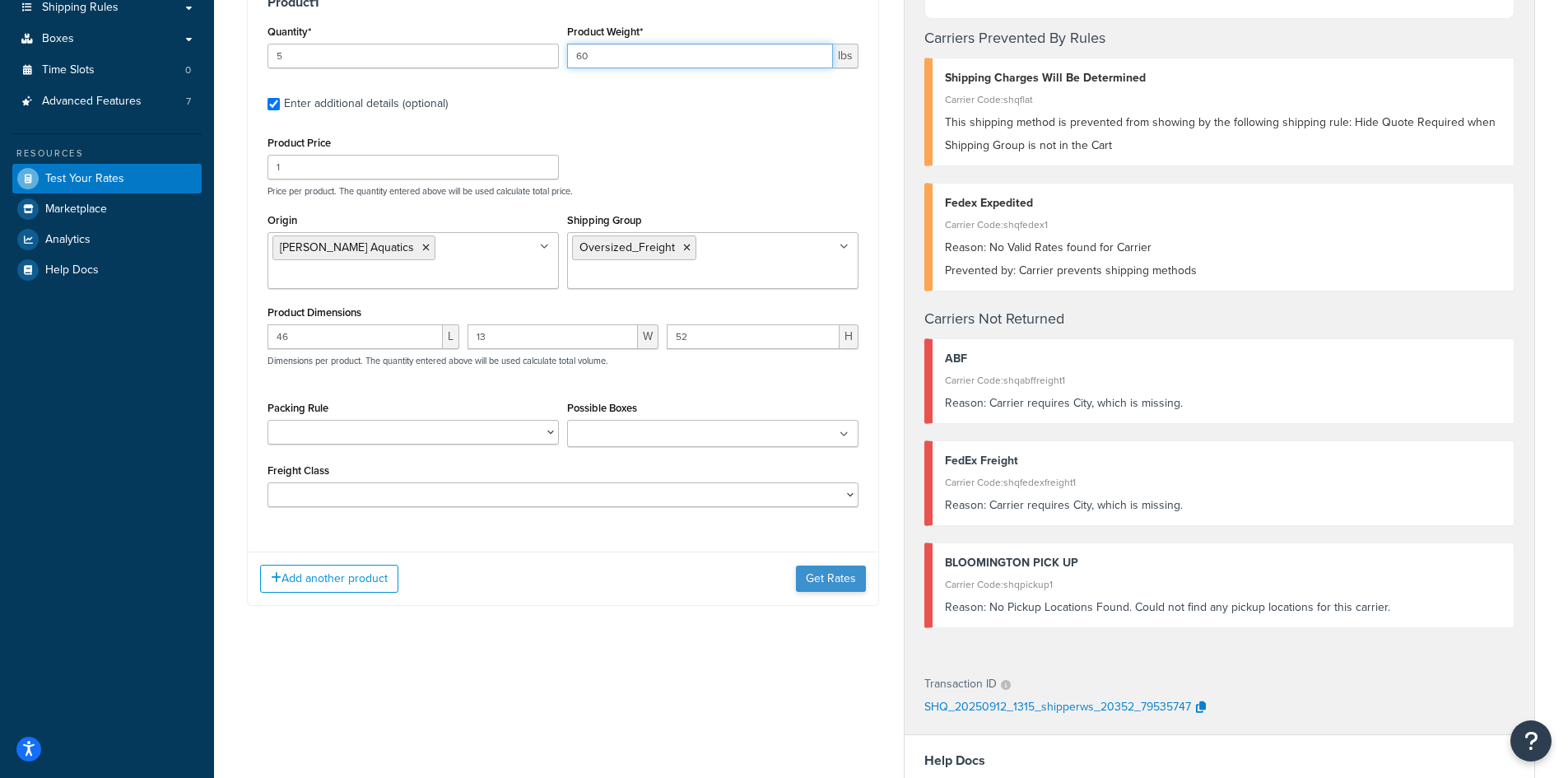
type input "60"
click at [821, 581] on button "Get Rates" at bounding box center [831, 578] width 70 height 26
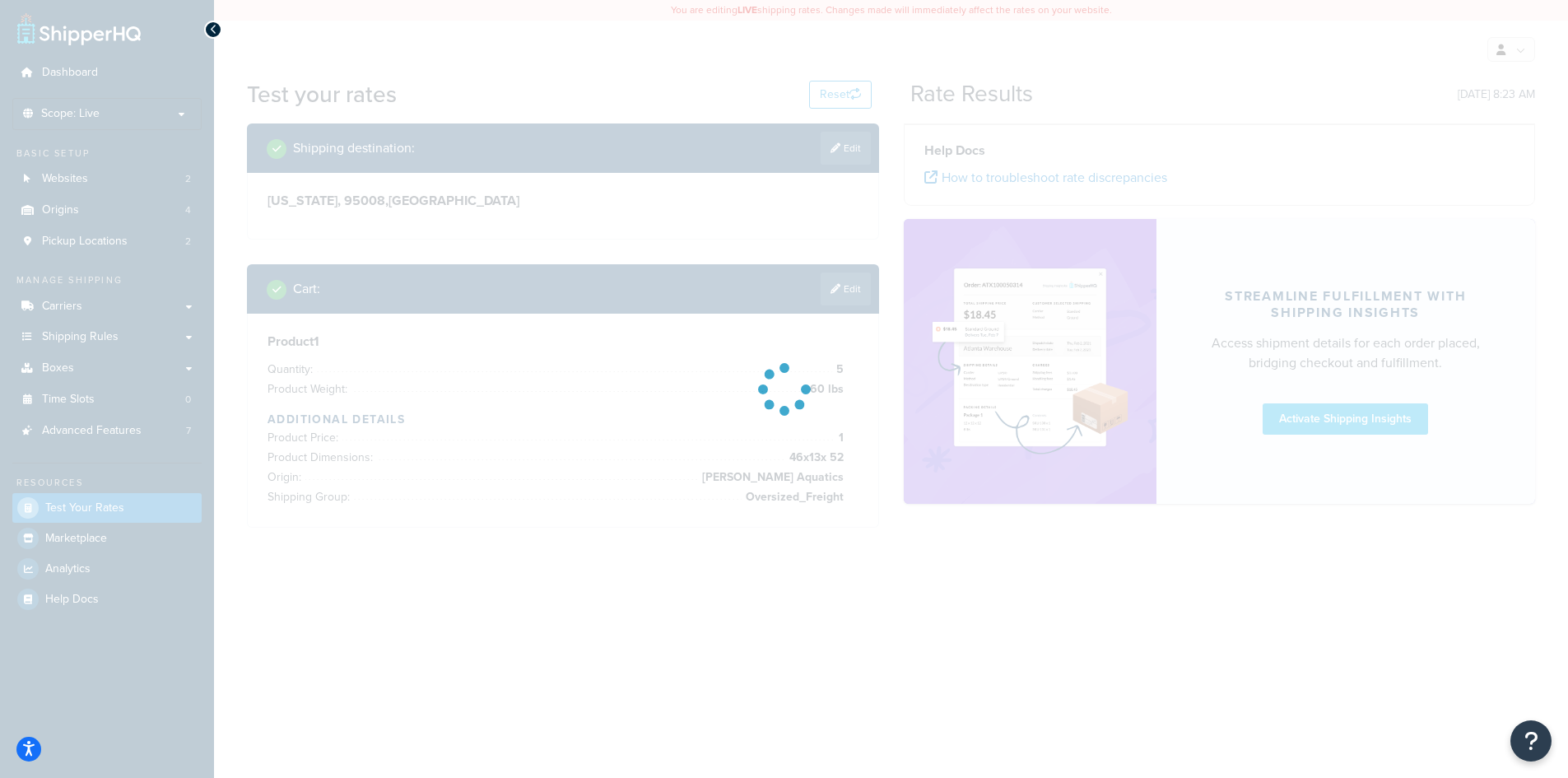
scroll to position [0, 0]
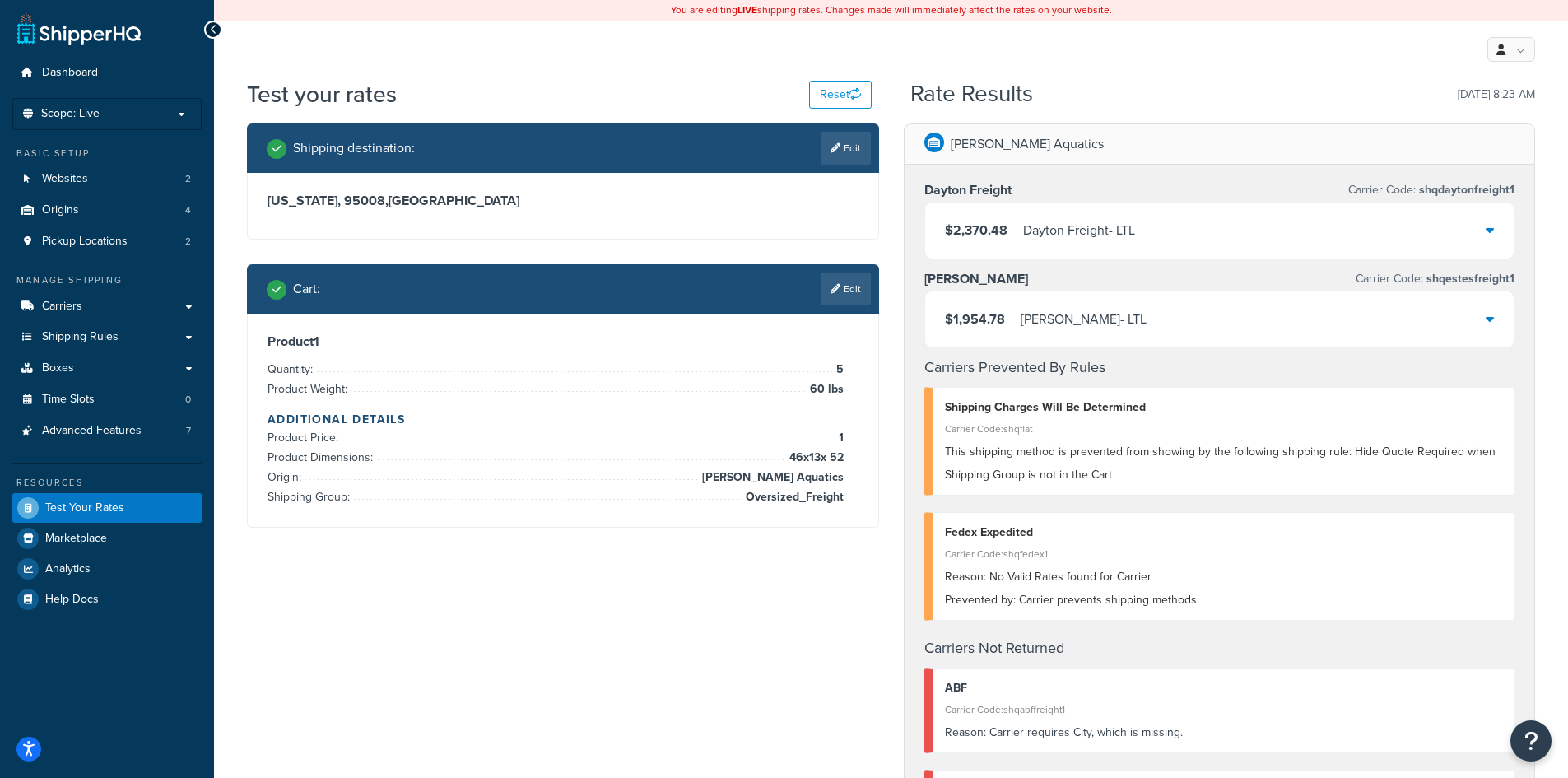
click at [692, 639] on div "Shipping destination : Edit [US_STATE], 95008 , [GEOGRAPHIC_DATA] Cart : Edit P…" at bounding box center [890, 791] width 1313 height 1336
click at [837, 282] on link "Edit" at bounding box center [845, 289] width 50 height 33
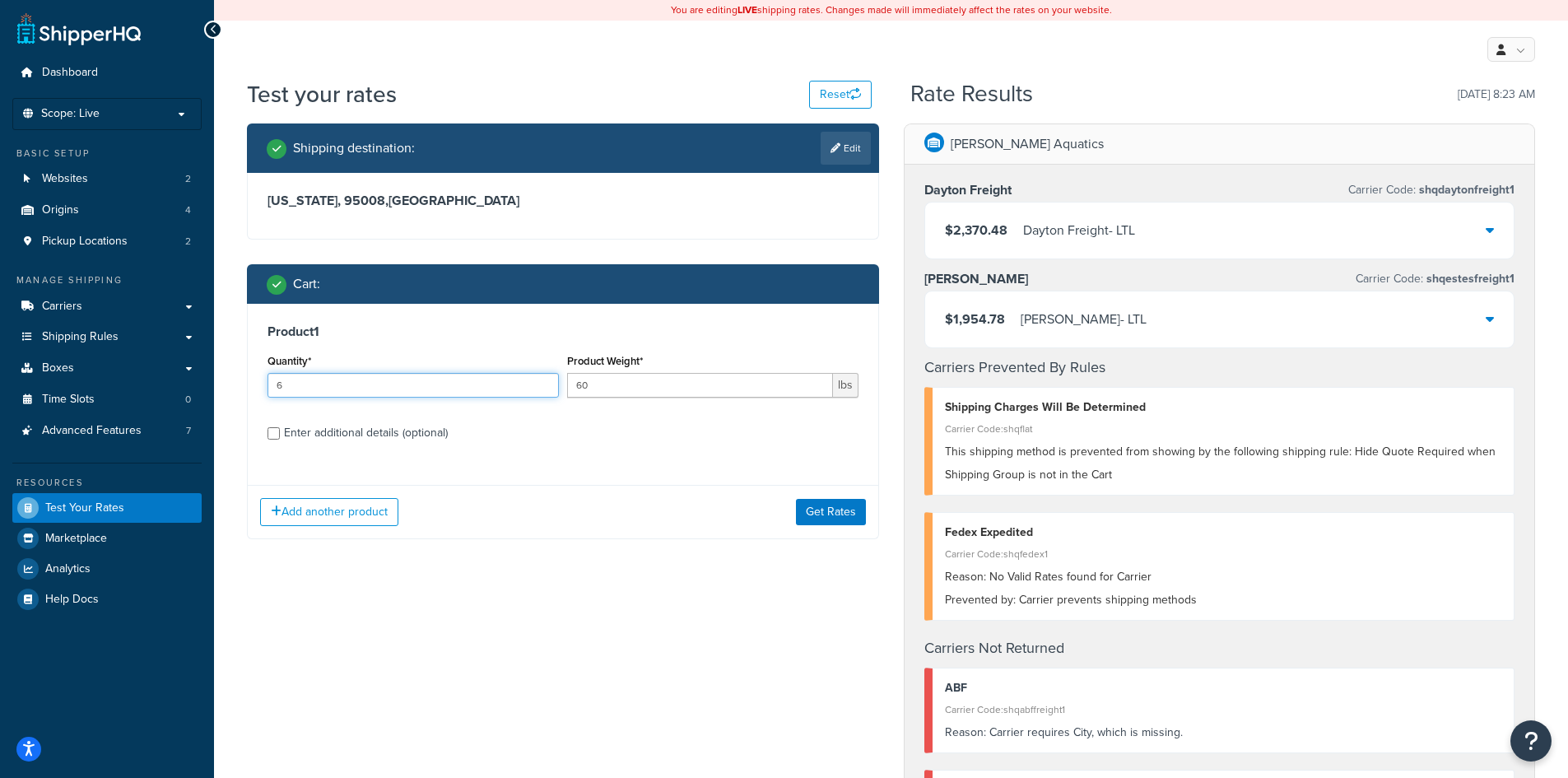
click at [544, 385] on input "6" at bounding box center [412, 385] width 291 height 25
click at [544, 385] on input "7" at bounding box center [412, 385] width 291 height 25
click at [544, 385] on input "8" at bounding box center [412, 385] width 291 height 25
click at [544, 385] on input "9" at bounding box center [412, 385] width 291 height 25
click at [544, 385] on input "10" at bounding box center [412, 385] width 291 height 25
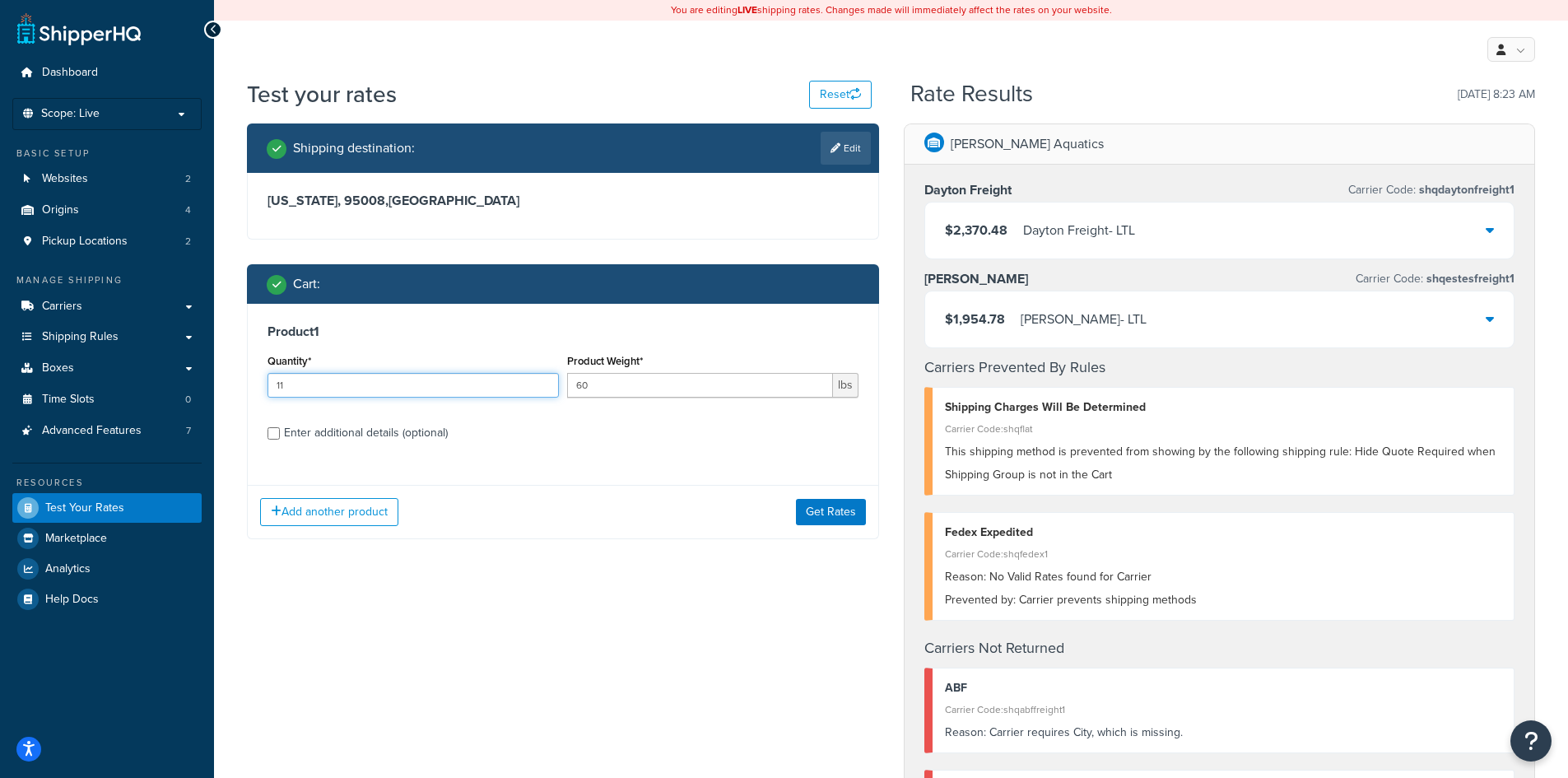
click at [544, 385] on input "11" at bounding box center [412, 385] width 291 height 25
click at [544, 385] on input "12" at bounding box center [412, 385] width 291 height 25
click at [545, 392] on input "12" at bounding box center [412, 385] width 291 height 25
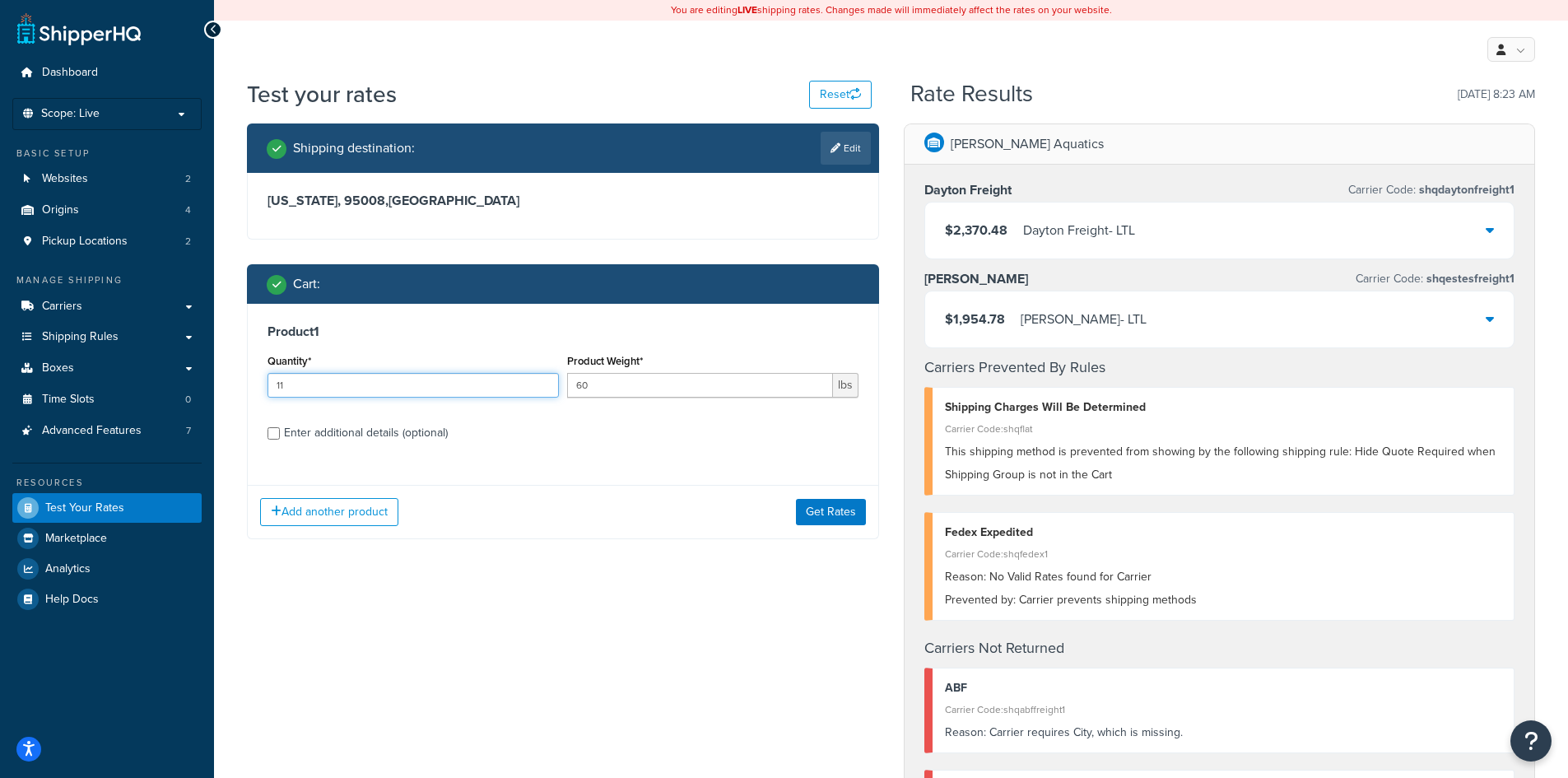
click at [544, 389] on input "11" at bounding box center [412, 385] width 291 height 25
click at [544, 389] on input "10" at bounding box center [412, 385] width 291 height 25
click at [544, 389] on input "9" at bounding box center [412, 385] width 291 height 25
click at [544, 389] on input "8" at bounding box center [412, 385] width 291 height 25
click at [544, 389] on input "7" at bounding box center [412, 385] width 291 height 25
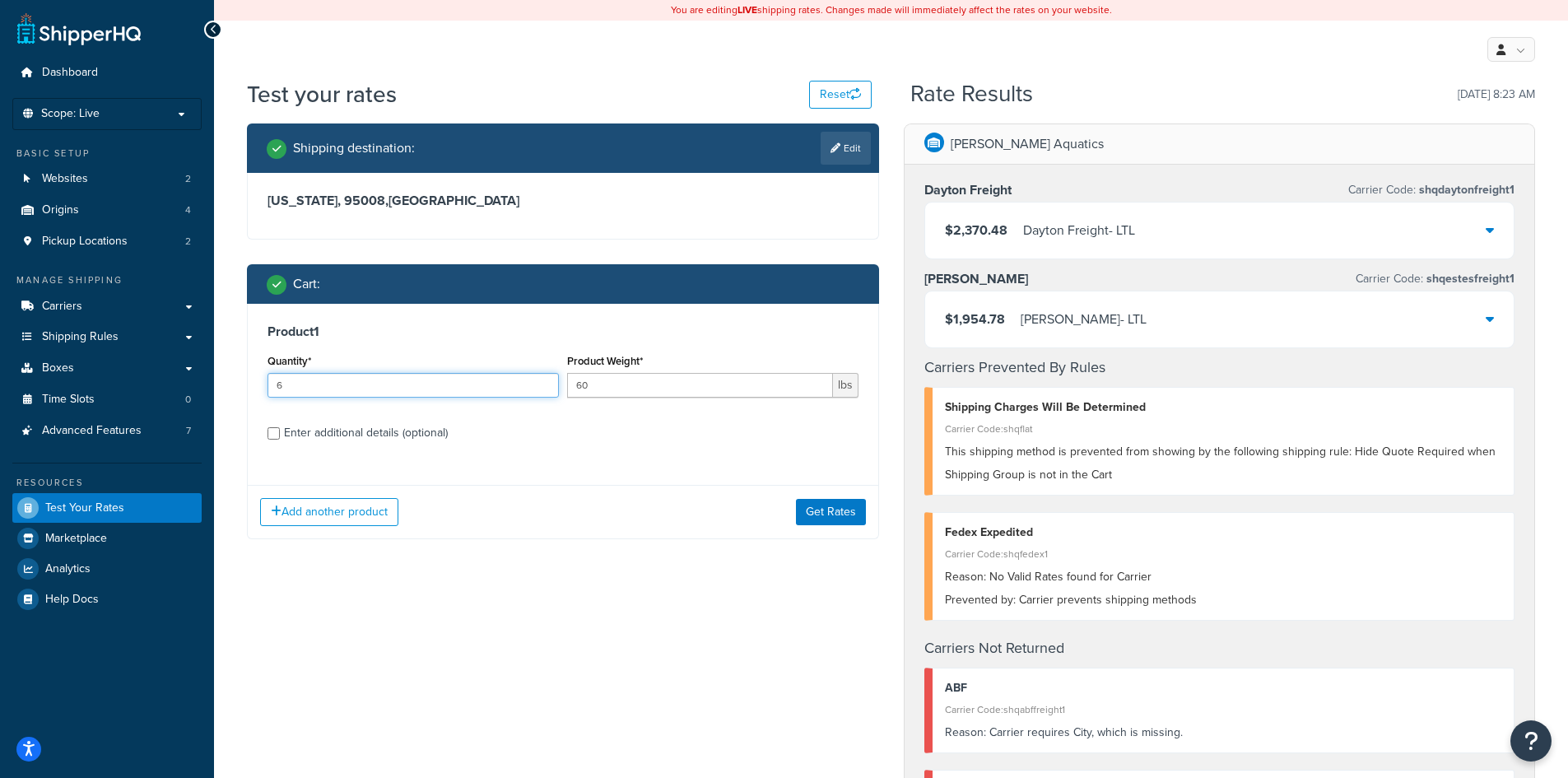
click at [544, 389] on input "6" at bounding box center [412, 385] width 291 height 25
click at [544, 389] on input "5" at bounding box center [412, 385] width 291 height 25
click at [544, 389] on input "4" at bounding box center [412, 385] width 291 height 25
click at [544, 389] on input "3" at bounding box center [412, 385] width 291 height 25
type input "2"
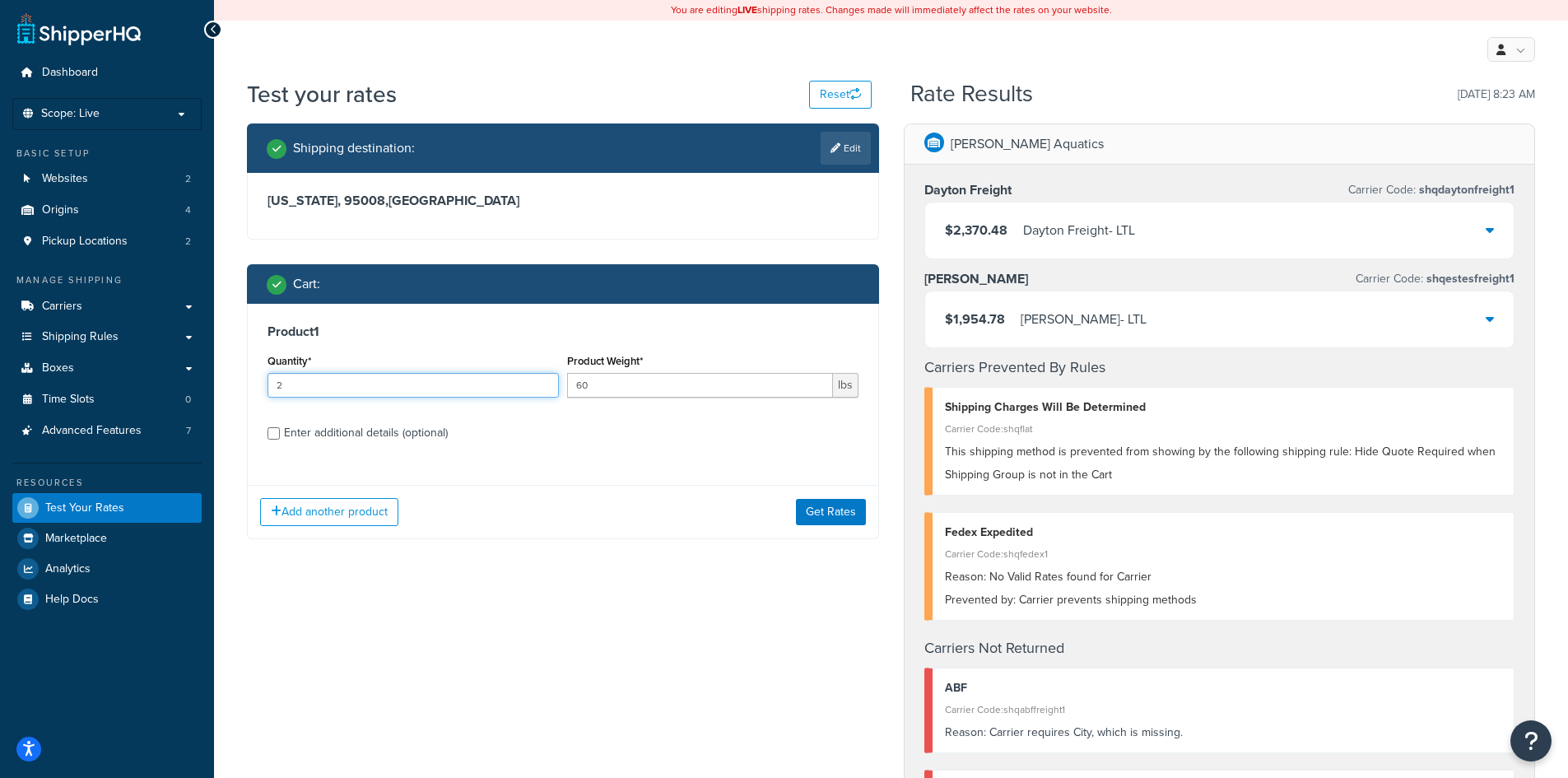
click at [544, 389] on input "2" at bounding box center [412, 385] width 291 height 25
click at [825, 520] on button "Get Rates" at bounding box center [831, 512] width 70 height 26
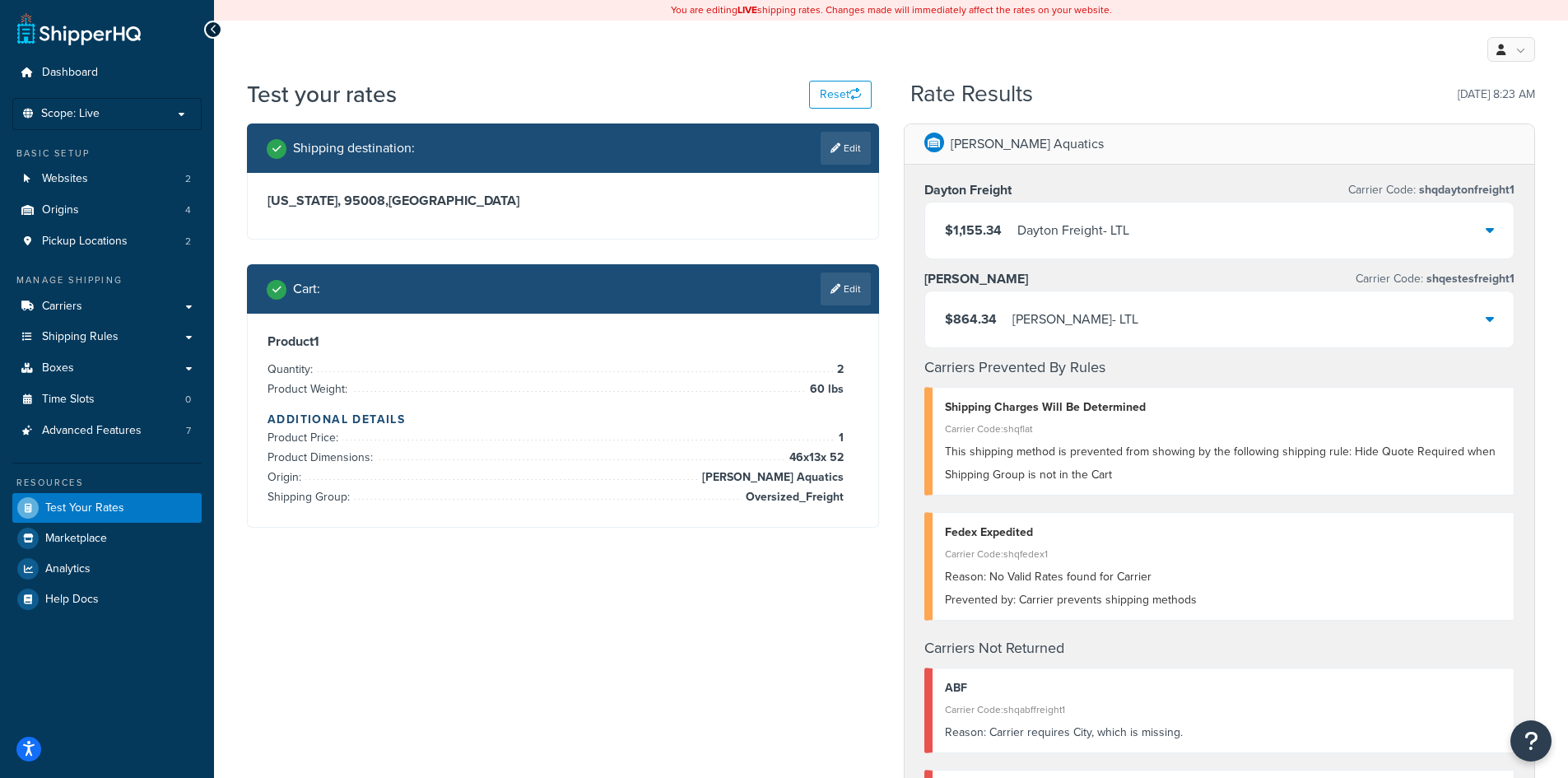
click at [575, 672] on div "Shipping destination : Edit [US_STATE], 95008 , [GEOGRAPHIC_DATA] Cart : Edit P…" at bounding box center [890, 791] width 1313 height 1336
click at [844, 276] on link "Edit" at bounding box center [845, 289] width 50 height 33
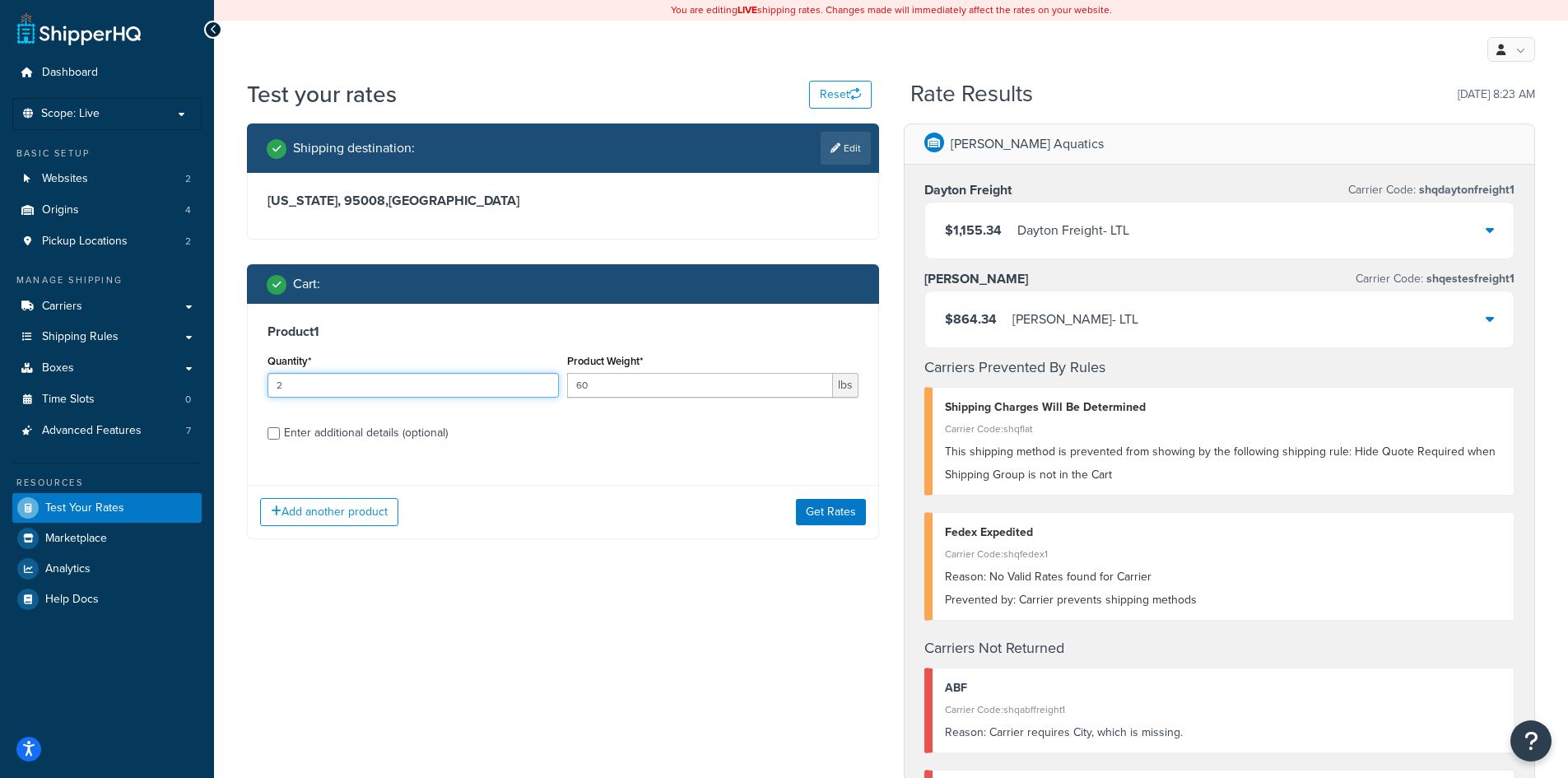
click at [542, 392] on input "2" at bounding box center [412, 385] width 291 height 25
type input "1"
click at [544, 386] on input "1" at bounding box center [412, 385] width 291 height 25
click at [805, 523] on button "Get Rates" at bounding box center [831, 512] width 70 height 26
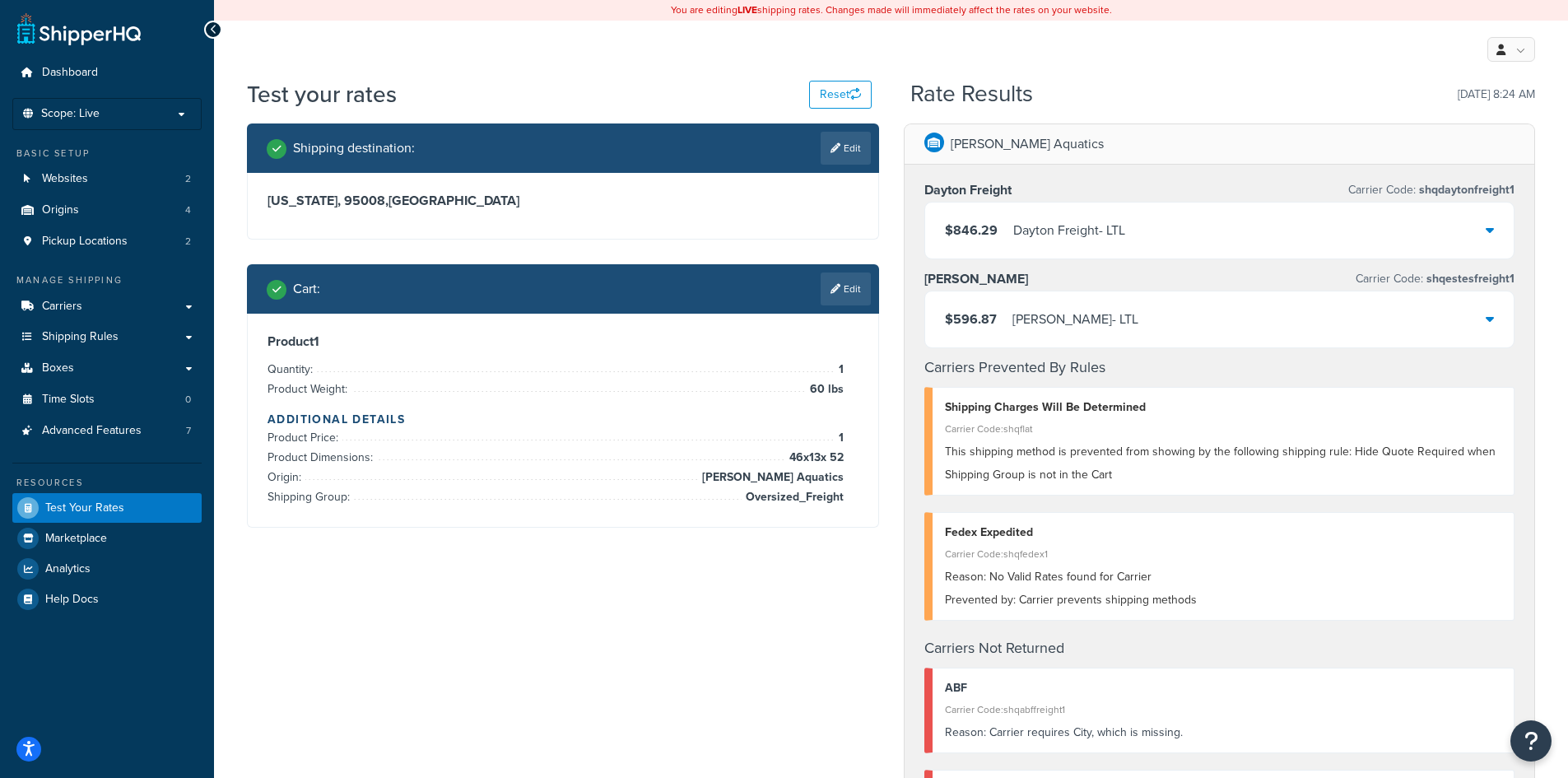
click at [568, 526] on div "Product 1 Quantity: 1 Product Weight: 60 lbs Additional Details Product Price: …" at bounding box center [563, 420] width 630 height 214
click at [836, 270] on div "Cart : Edit" at bounding box center [563, 289] width 632 height 49
click at [845, 282] on link "Edit" at bounding box center [845, 289] width 50 height 33
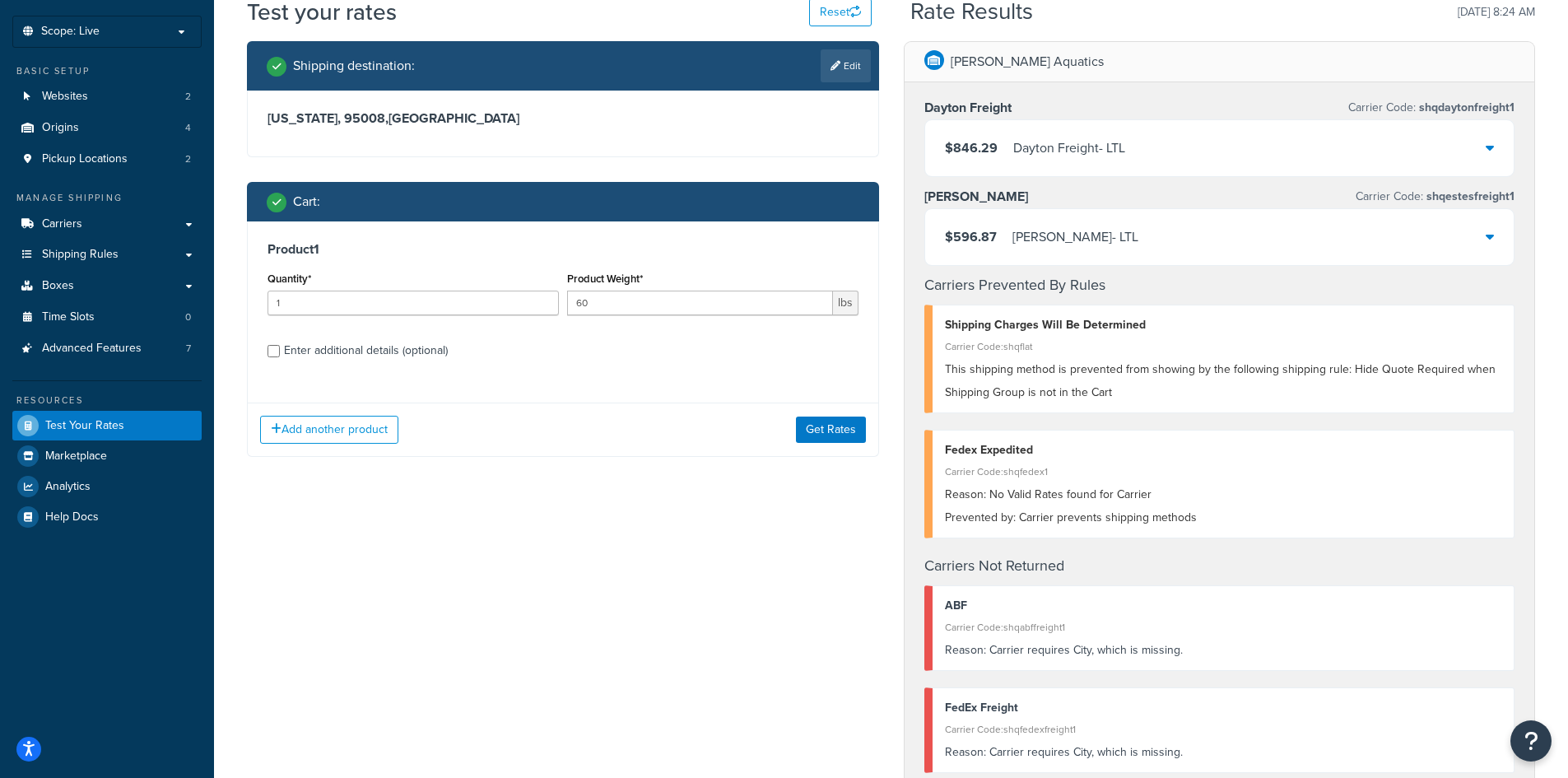
scroll to position [247, 0]
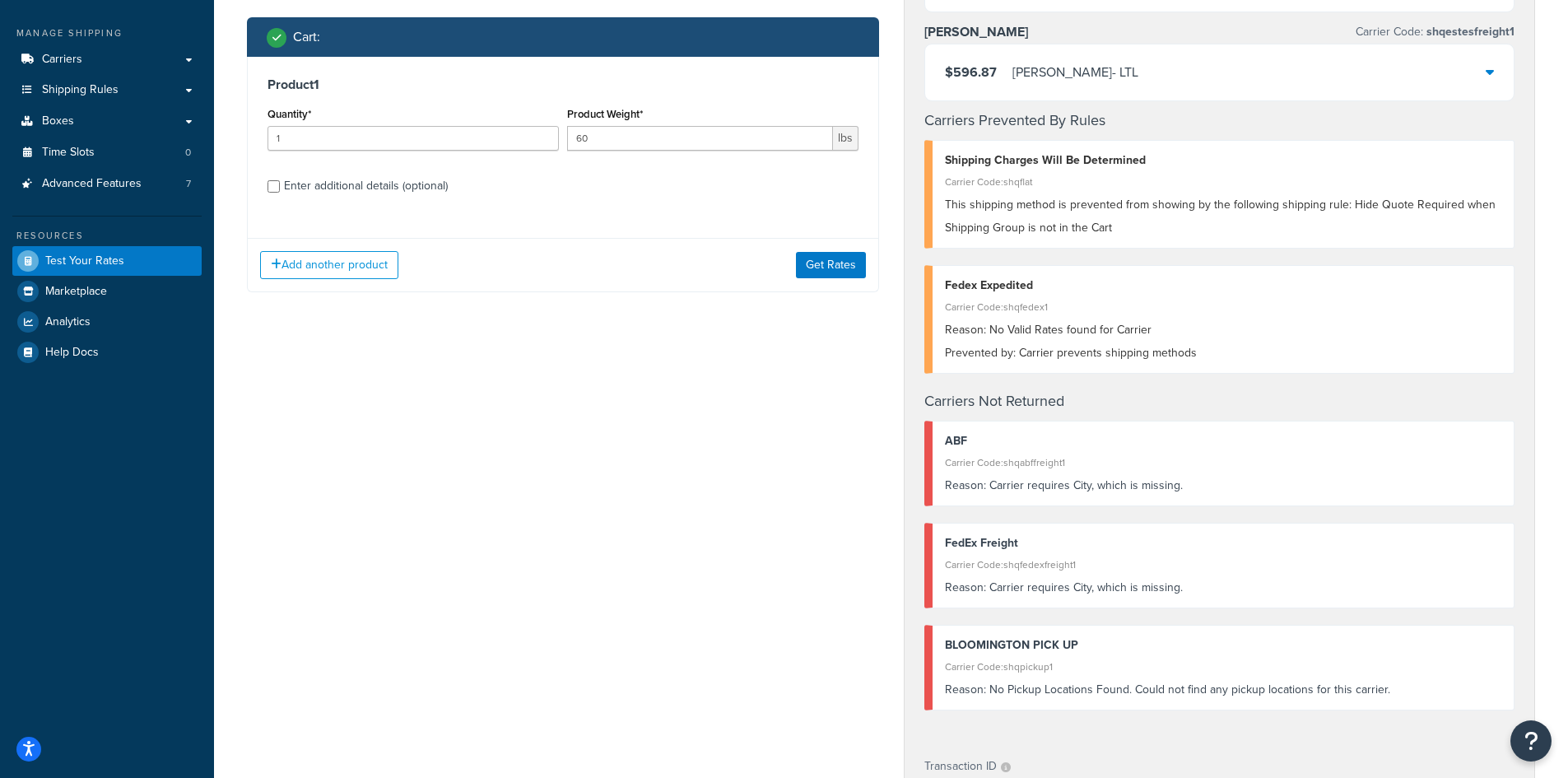
click at [421, 185] on div "Enter additional details (optional)" at bounding box center [365, 186] width 163 height 23
click at [280, 185] on input "Enter additional details (optional)" at bounding box center [273, 187] width 12 height 12
checkbox input "true"
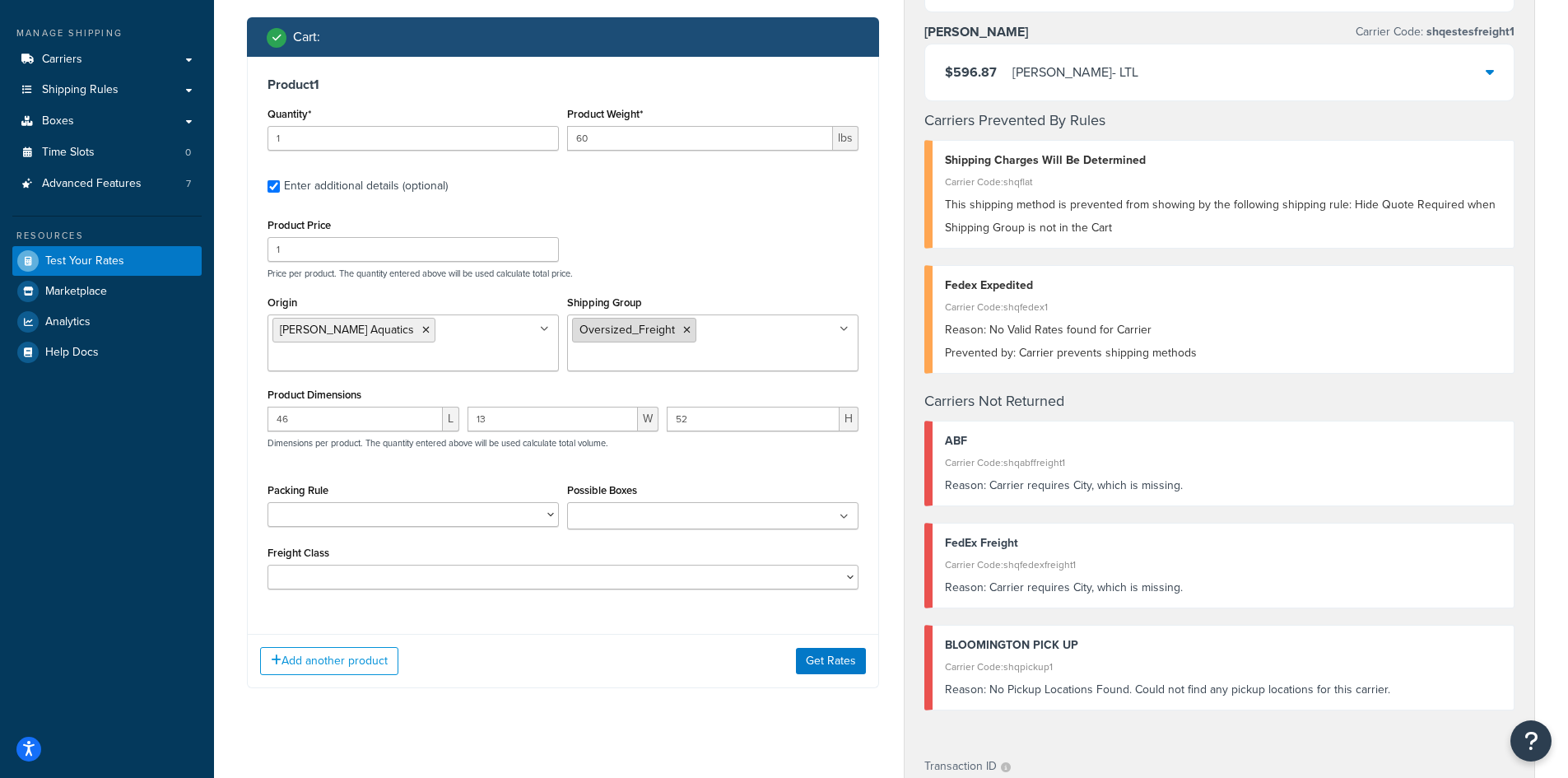
click at [693, 331] on li "Oversized_Freight" at bounding box center [634, 329] width 124 height 25
click at [676, 332] on li "Oversized_Freight" at bounding box center [634, 329] width 124 height 25
click at [687, 332] on icon at bounding box center [686, 329] width 8 height 10
click at [638, 634] on div "Add another product Get Rates" at bounding box center [563, 660] width 630 height 54
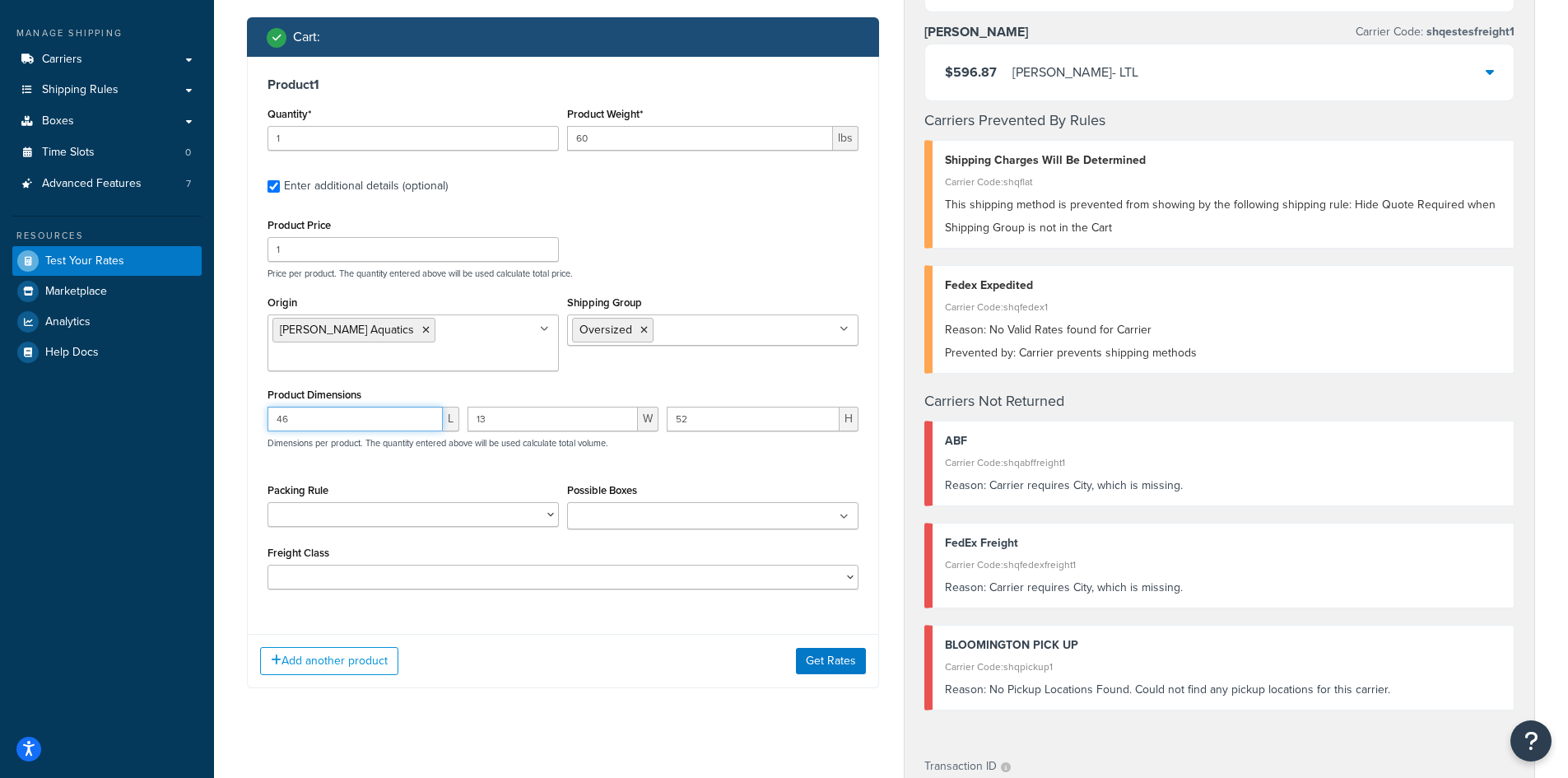
click at [359, 406] on input "46" at bounding box center [354, 418] width 175 height 25
type input "4"
type input "15"
click at [698, 406] on input "52" at bounding box center [753, 418] width 173 height 25
type input "5"
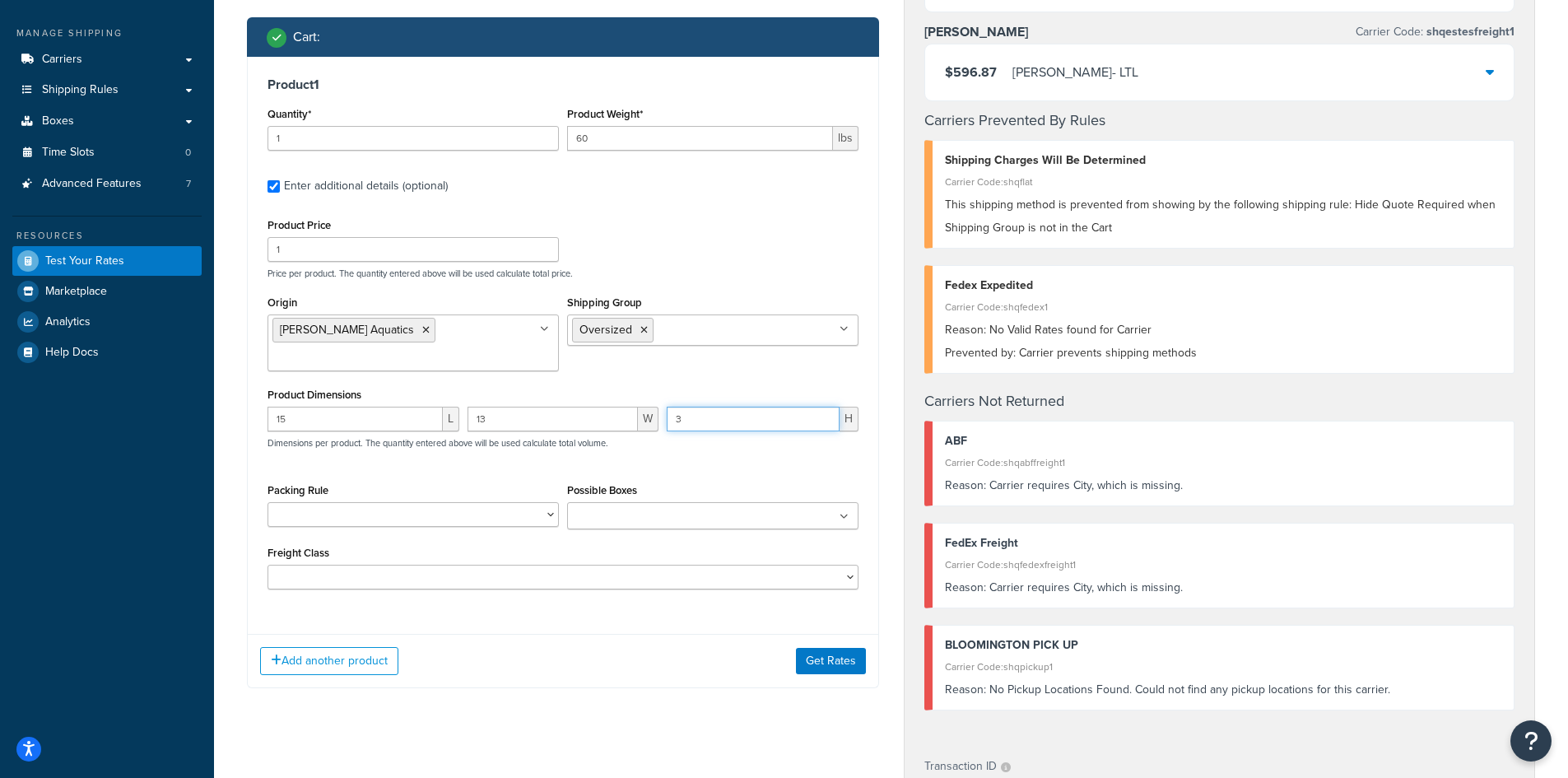
type input "3"
click at [616, 123] on div "Product Weight* 60 lbs" at bounding box center [712, 126] width 291 height 48
click at [621, 143] on input "60" at bounding box center [700, 138] width 266 height 25
type input "6"
type input ".0"
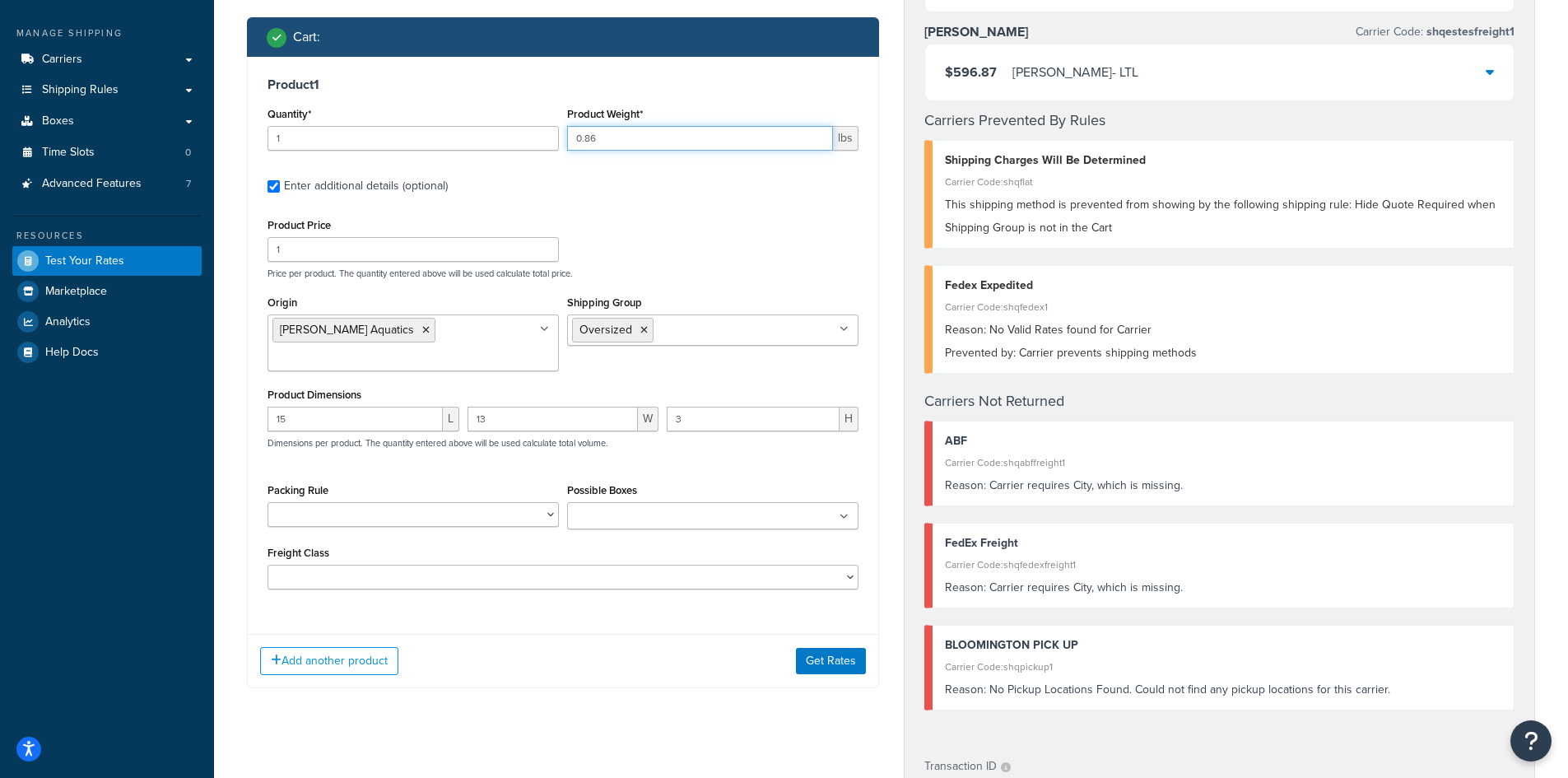
type input "0.86"
click at [828, 647] on button "Get Rates" at bounding box center [831, 660] width 70 height 26
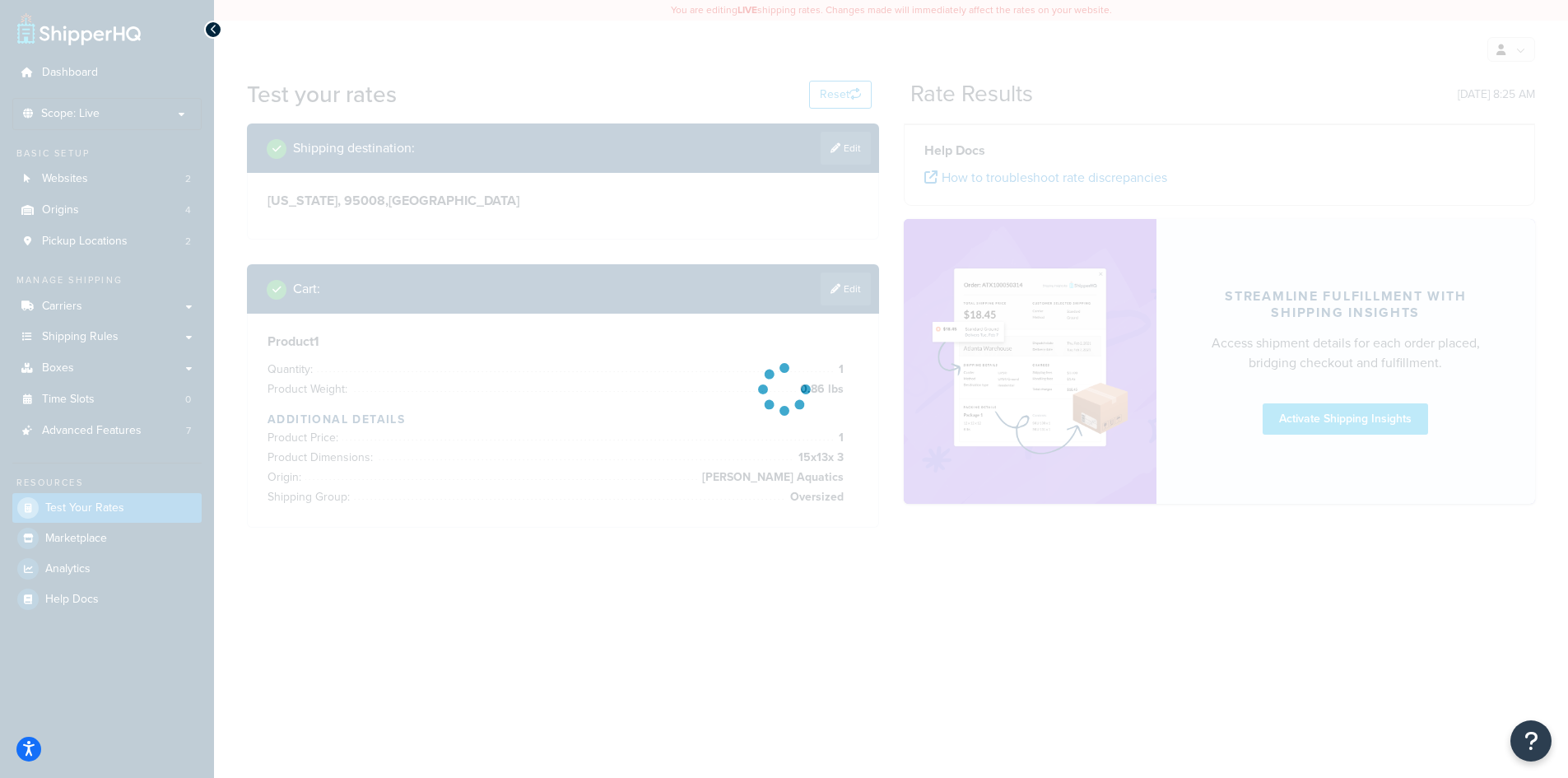
scroll to position [0, 0]
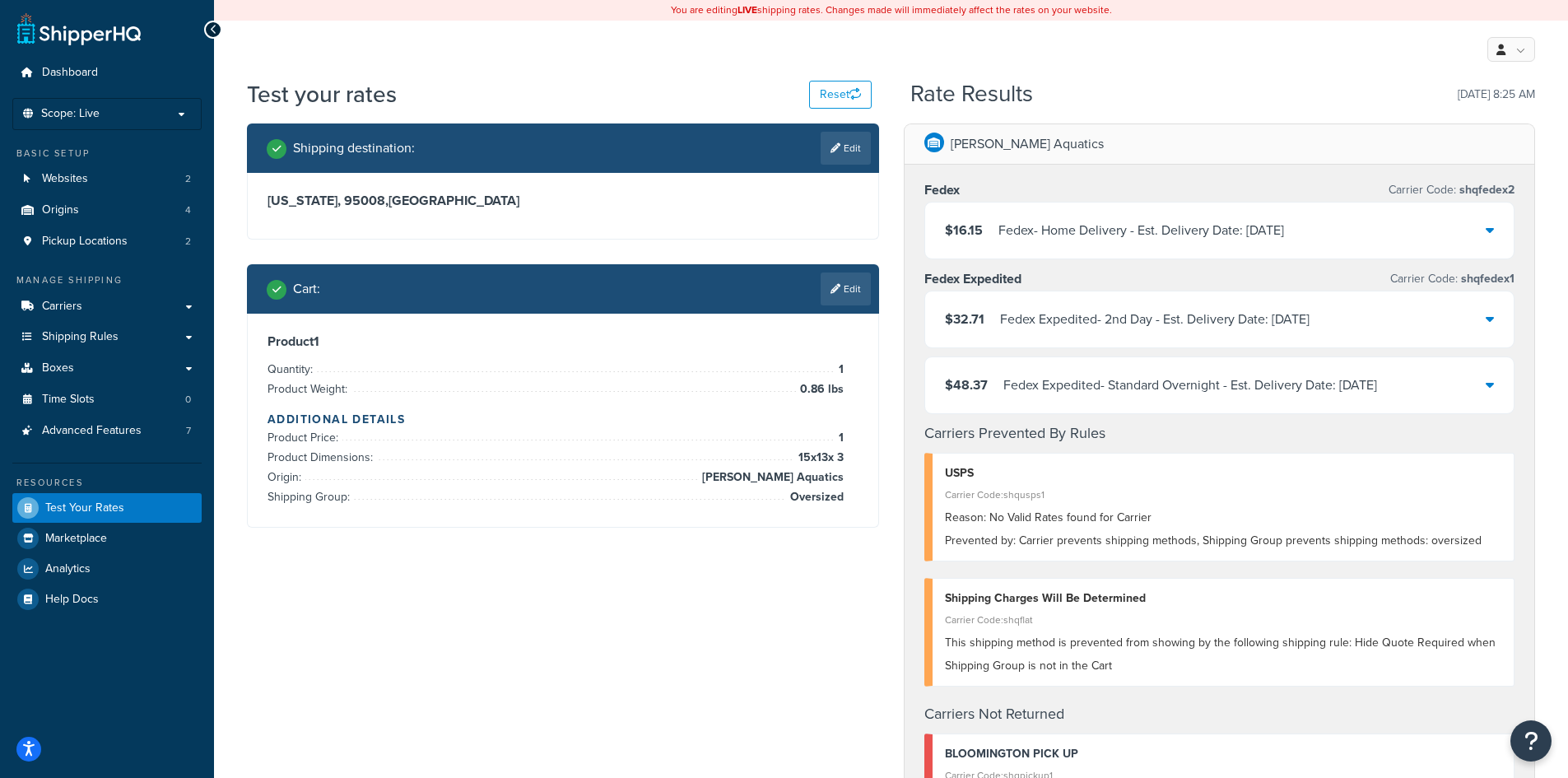
click at [657, 703] on div "Shipping destination : Edit [US_STATE], 95008 , [GEOGRAPHIC_DATA] Cart : Edit P…" at bounding box center [890, 722] width 1313 height 1197
click at [838, 290] on link "Edit" at bounding box center [845, 289] width 50 height 33
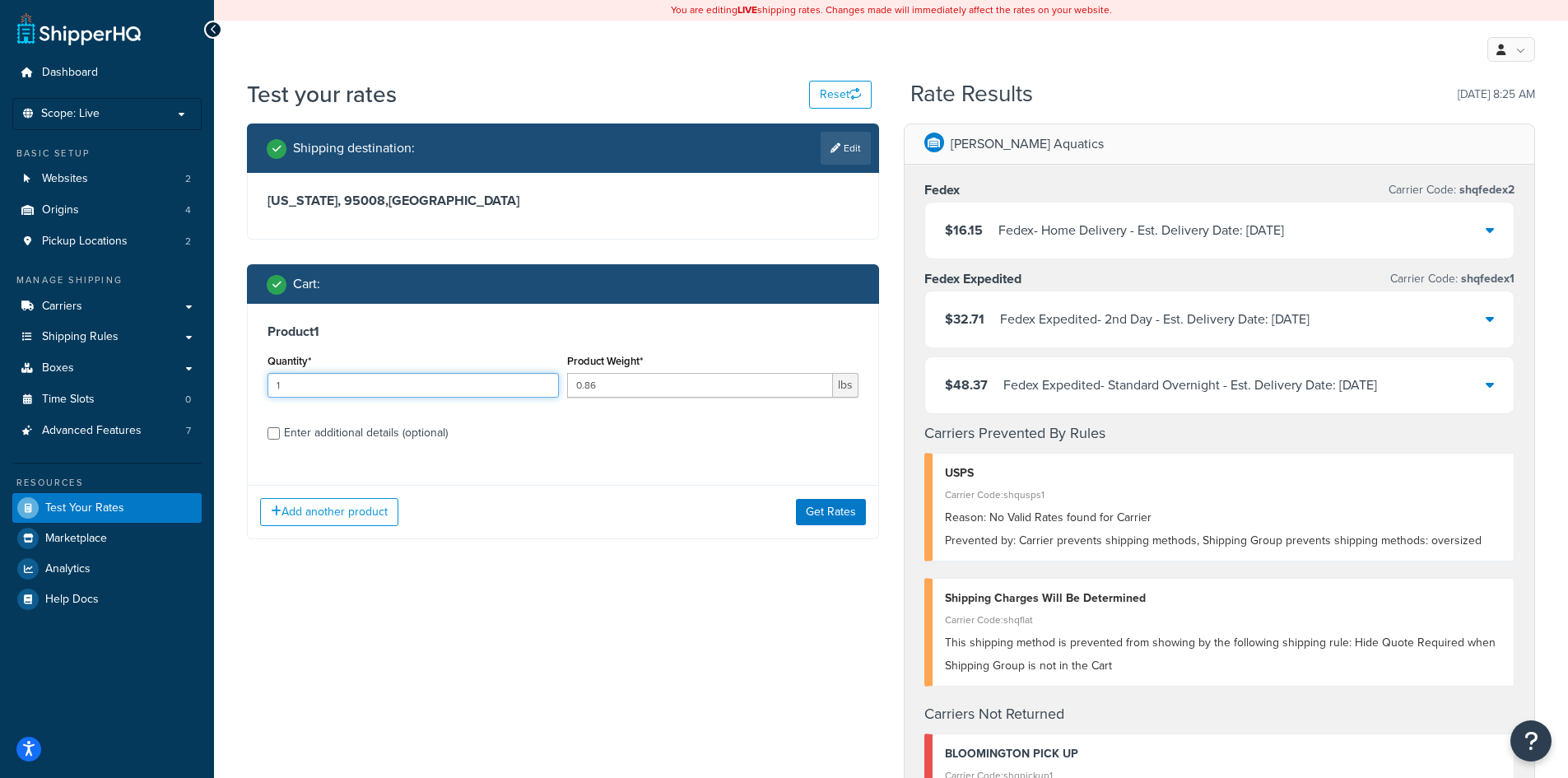
click at [462, 385] on input "1" at bounding box center [412, 385] width 291 height 25
type input "50"
click at [818, 516] on button "Get Rates" at bounding box center [831, 512] width 70 height 26
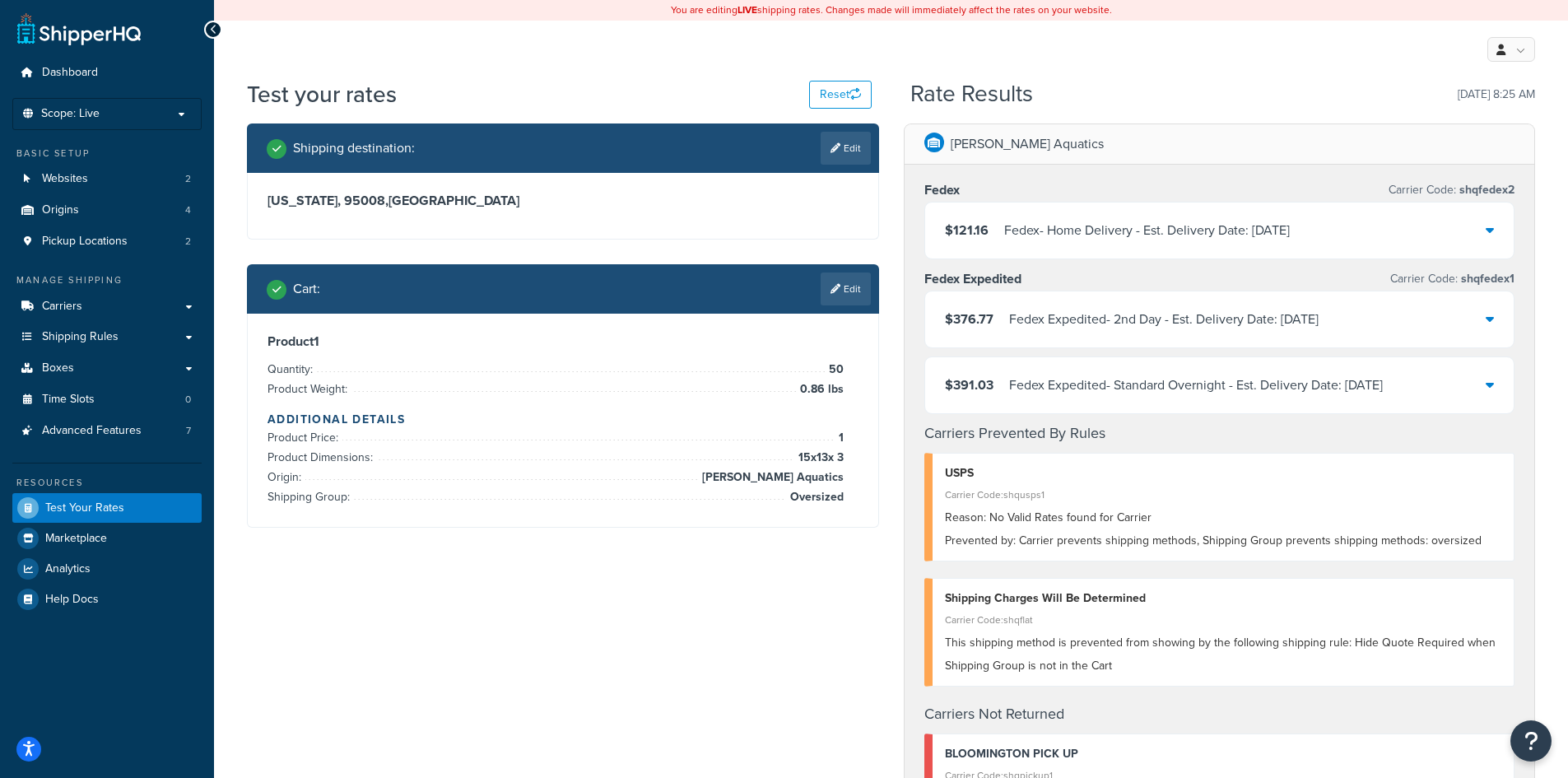
click at [668, 640] on div "Shipping destination : Edit [US_STATE], 95008 , [GEOGRAPHIC_DATA] Cart : Edit P…" at bounding box center [890, 722] width 1313 height 1197
click at [707, 587] on div "Shipping destination : Edit [US_STATE], 95008 , [GEOGRAPHIC_DATA] Cart : Edit P…" at bounding box center [890, 722] width 1313 height 1197
